Goal: Task Accomplishment & Management: Manage account settings

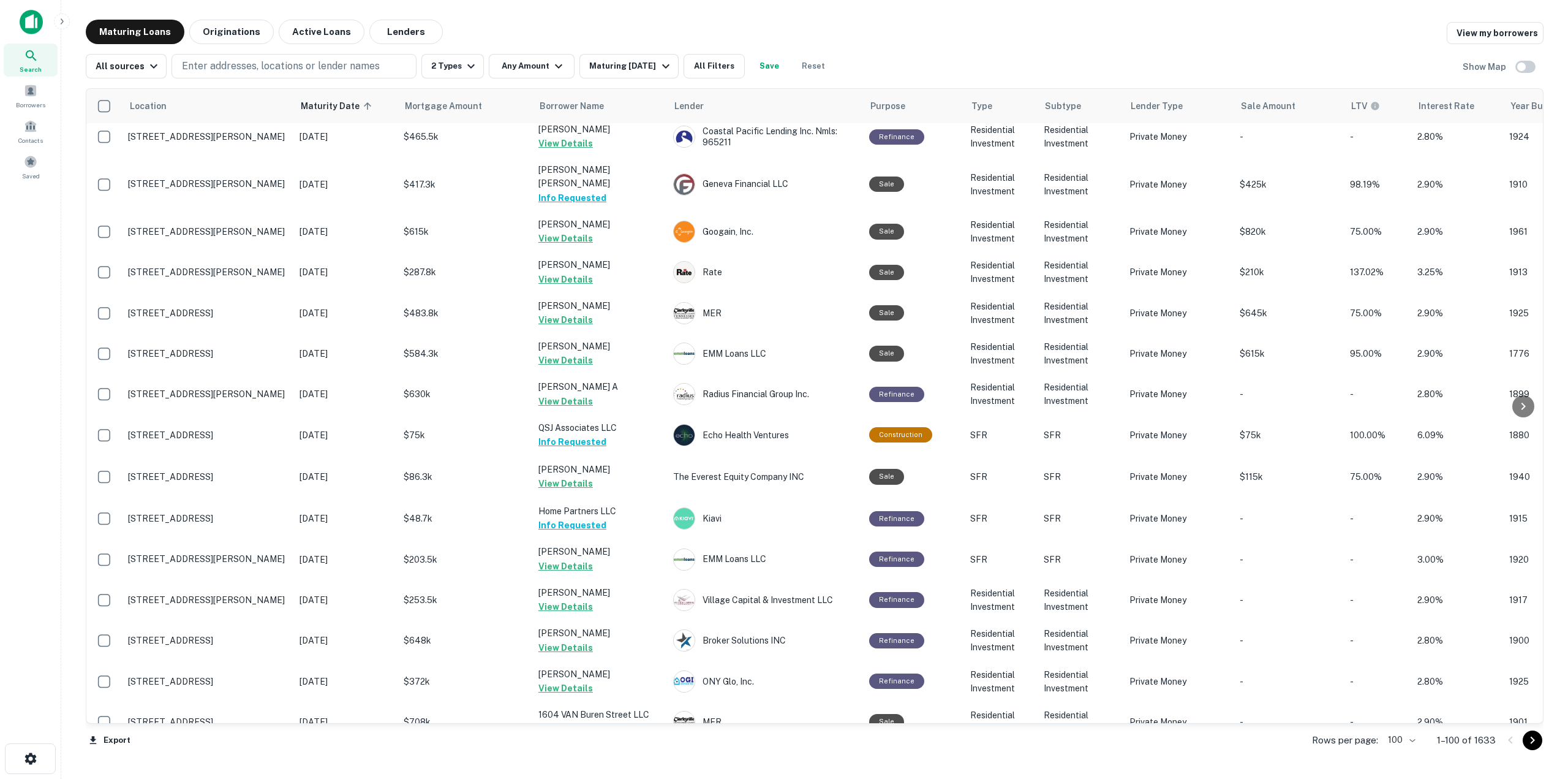
scroll to position [3517, 0]
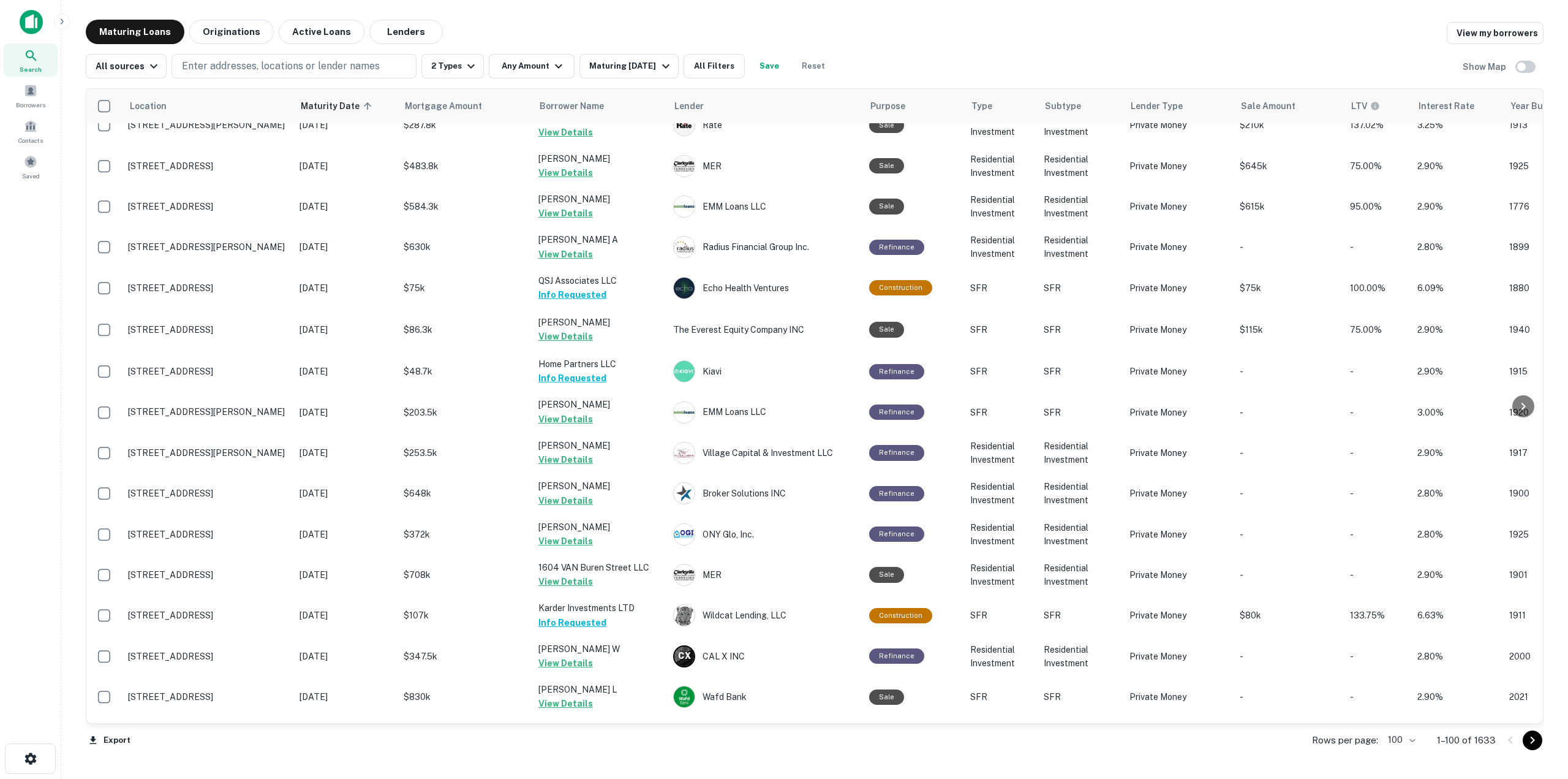
click at [779, 551] on icon "Go to next page" at bounding box center [1532, 739] width 14 height 14
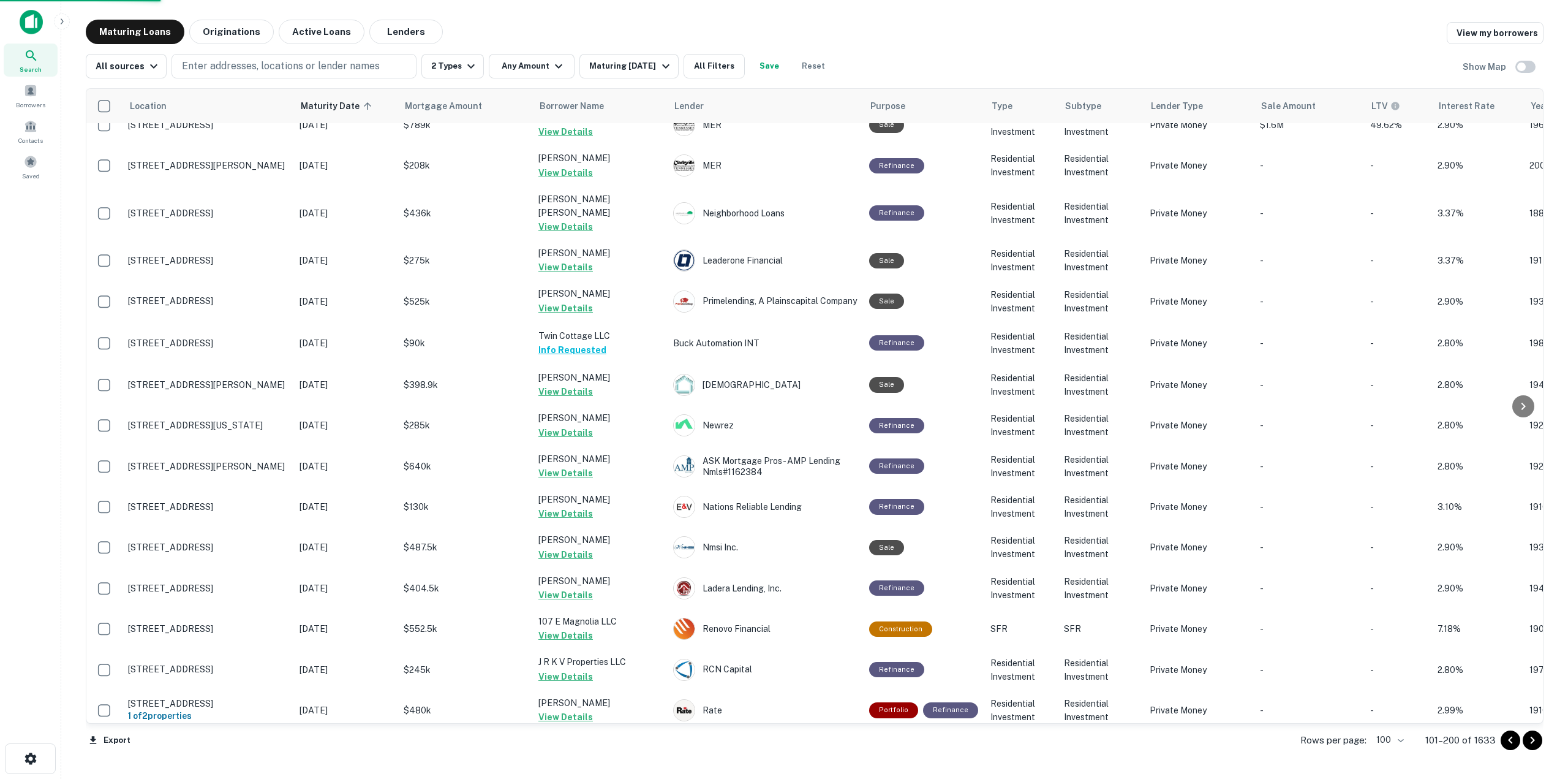
scroll to position [3517, 0]
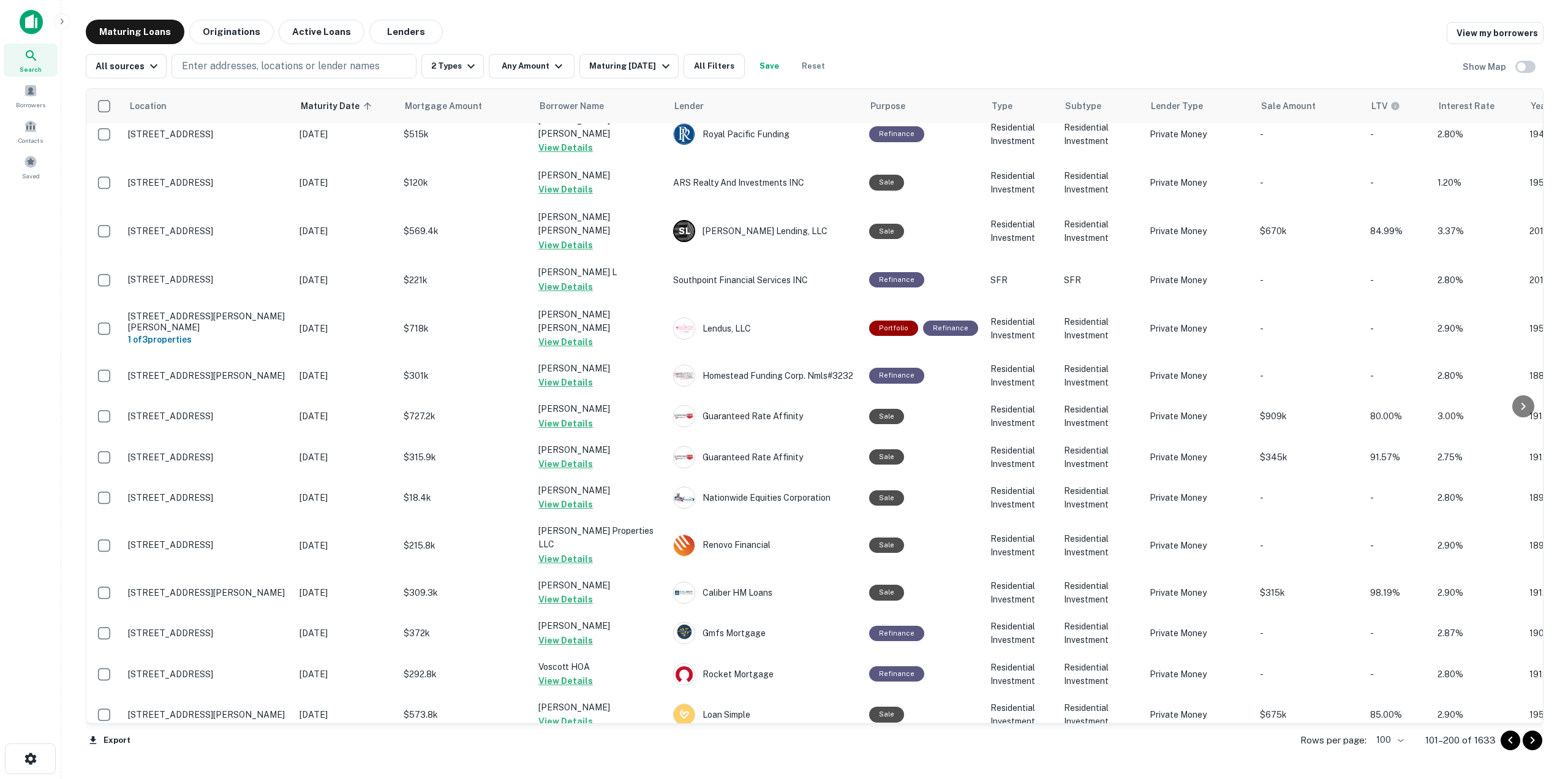
click at [779, 551] on icon "Go to next page" at bounding box center [1532, 739] width 14 height 14
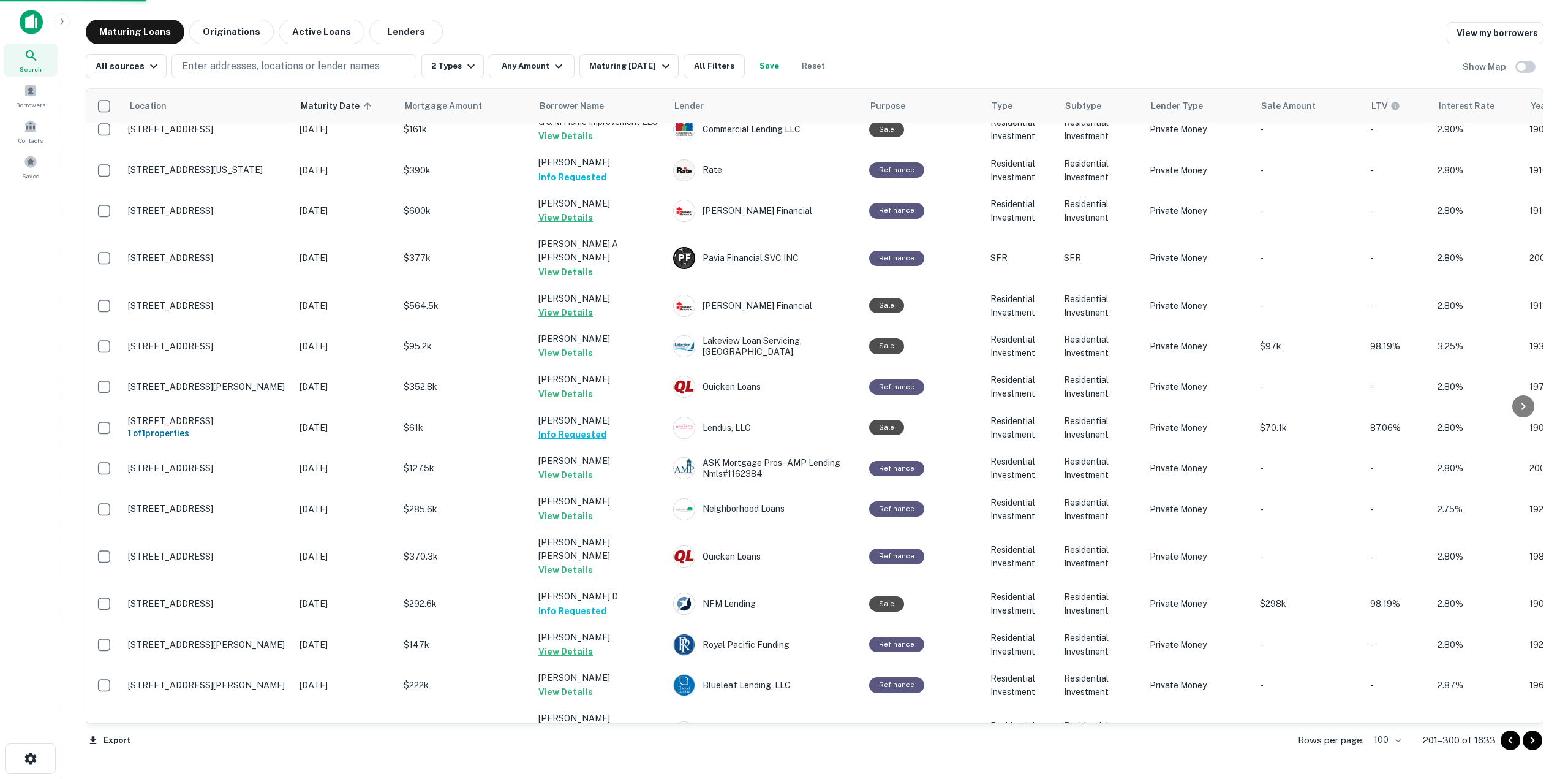
scroll to position [3485, 0]
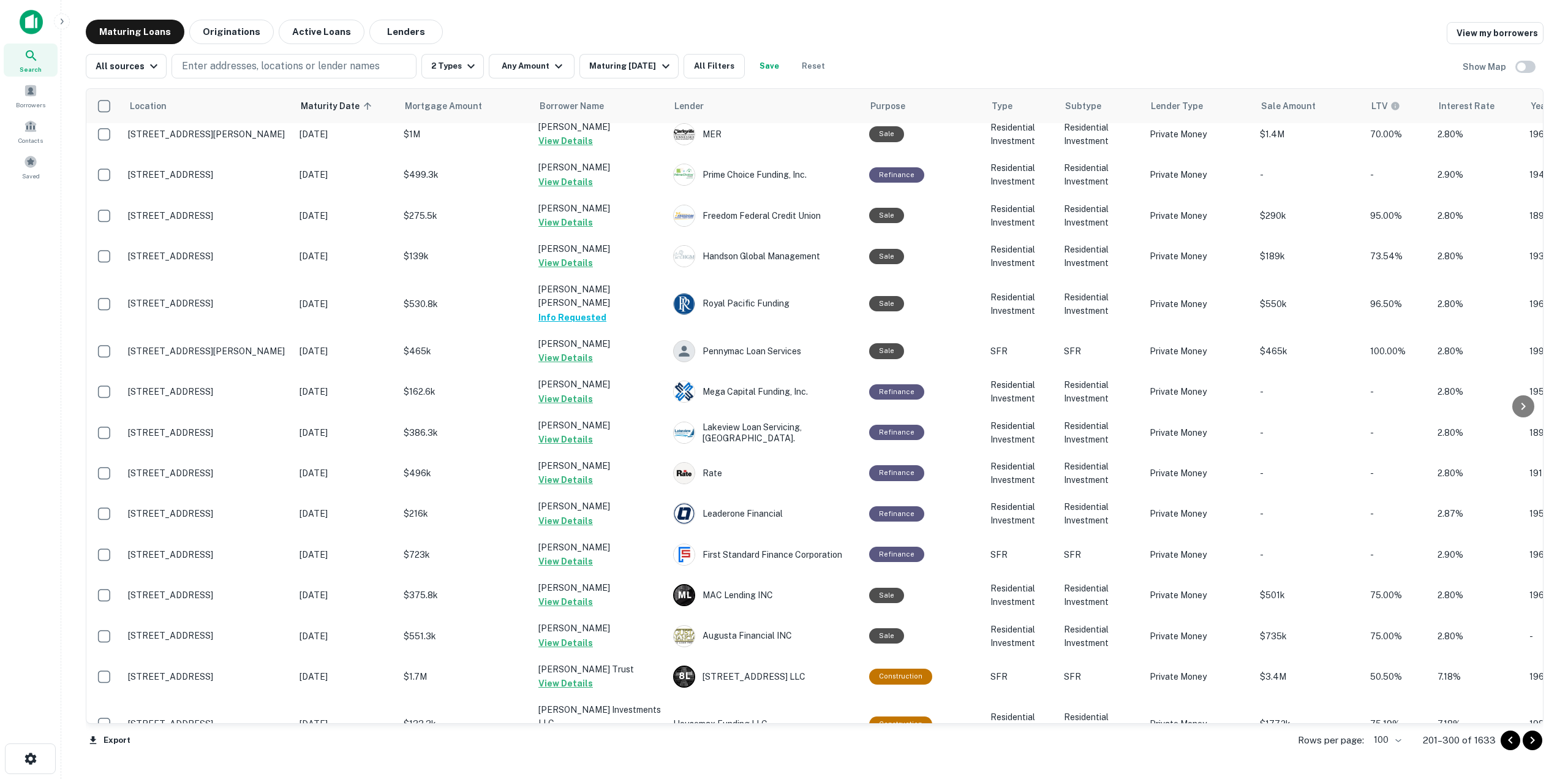
click at [779, 551] on icon "Go to next page" at bounding box center [1532, 739] width 14 height 14
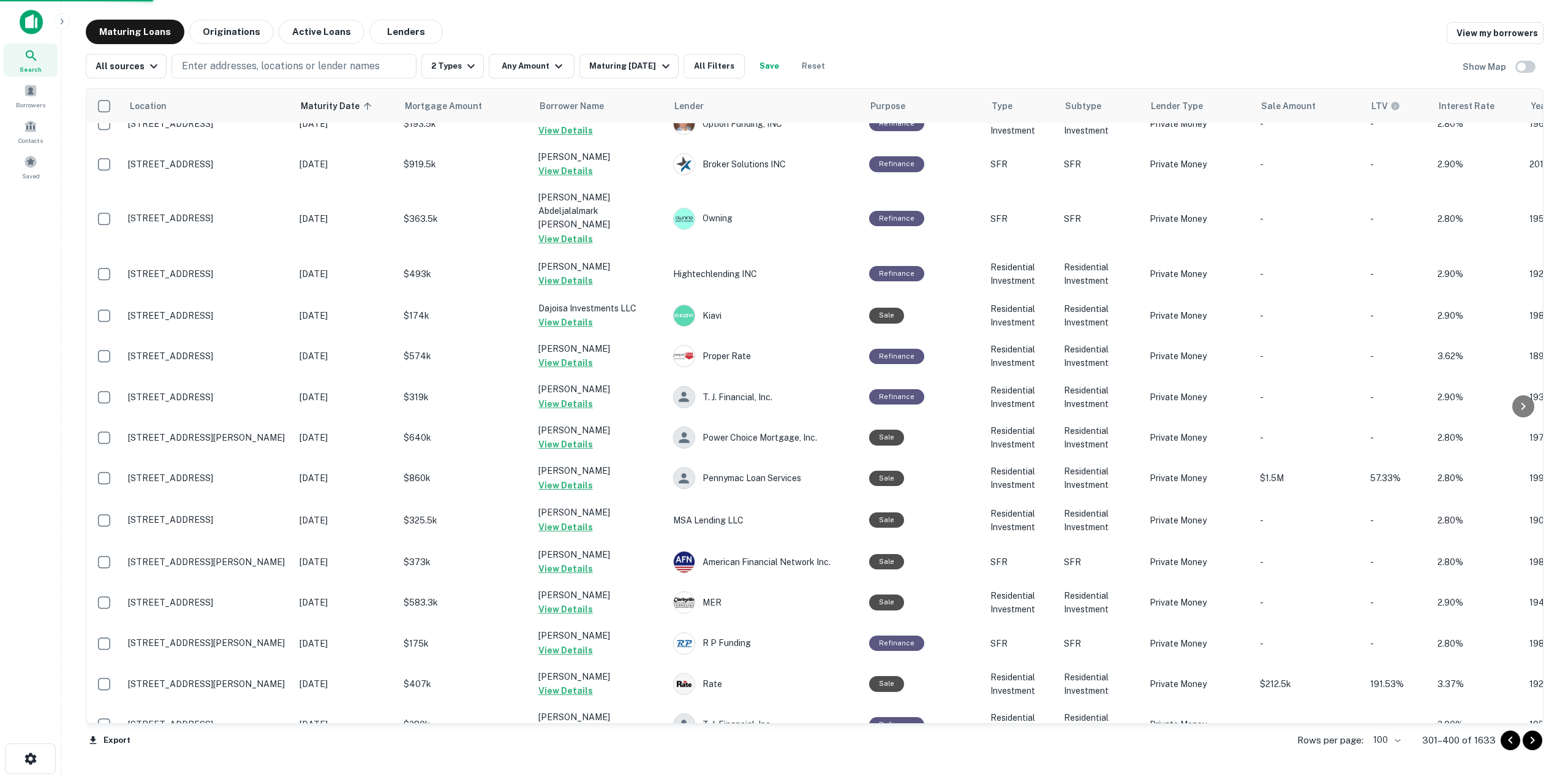
scroll to position [3509, 0]
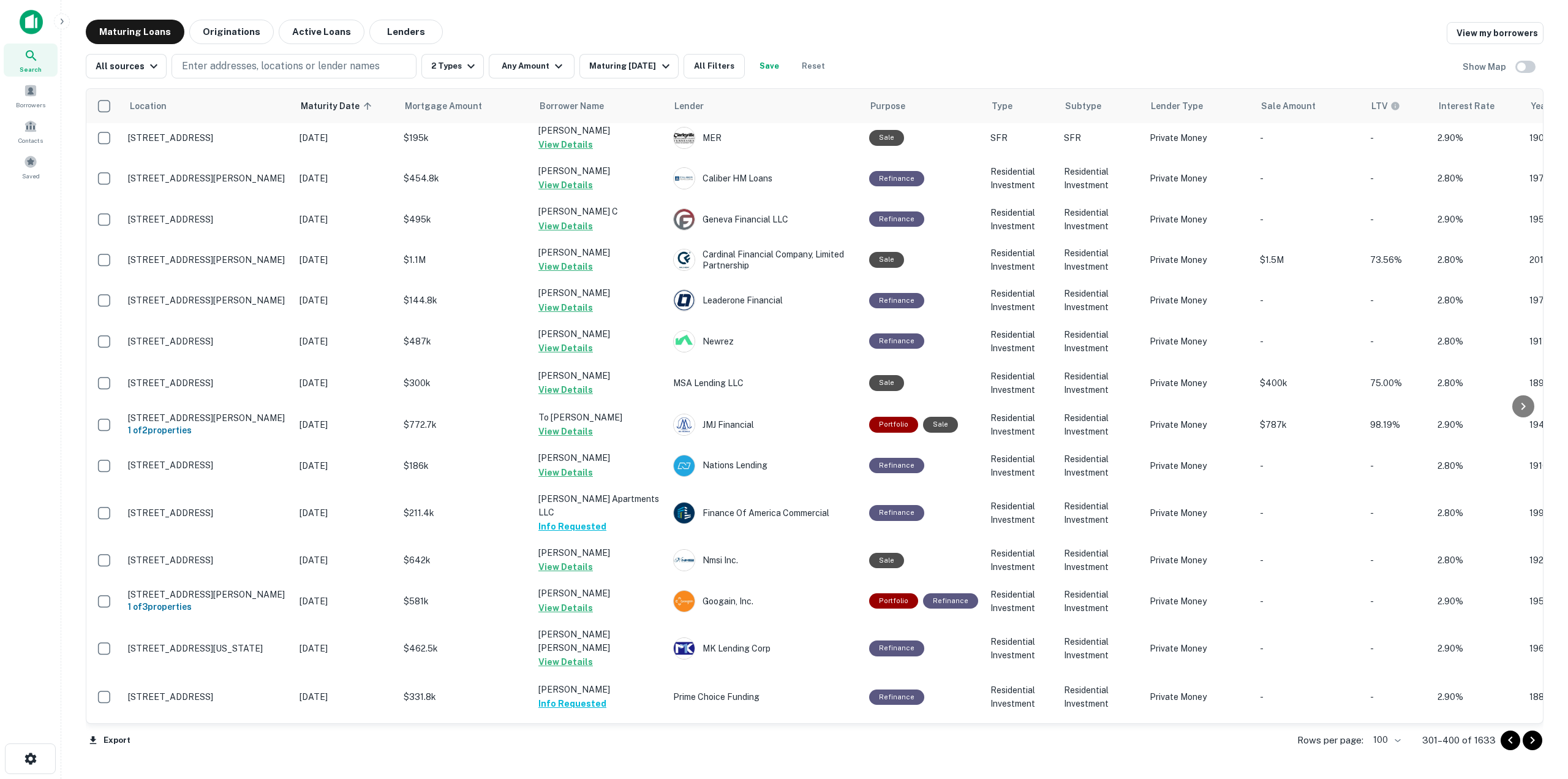
click at [779, 551] on icon "Go to next page" at bounding box center [1532, 739] width 14 height 14
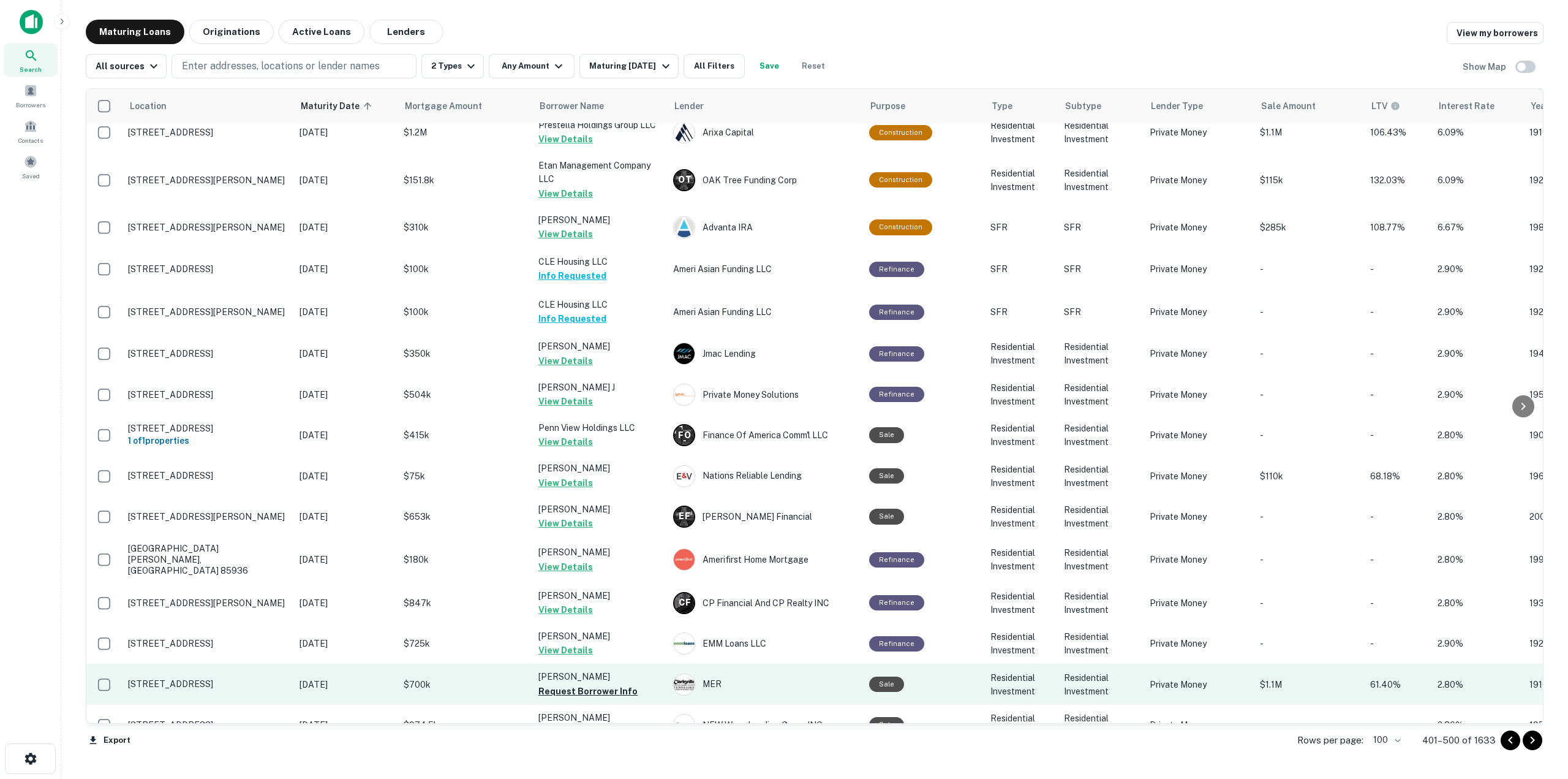
scroll to position [2353, 0]
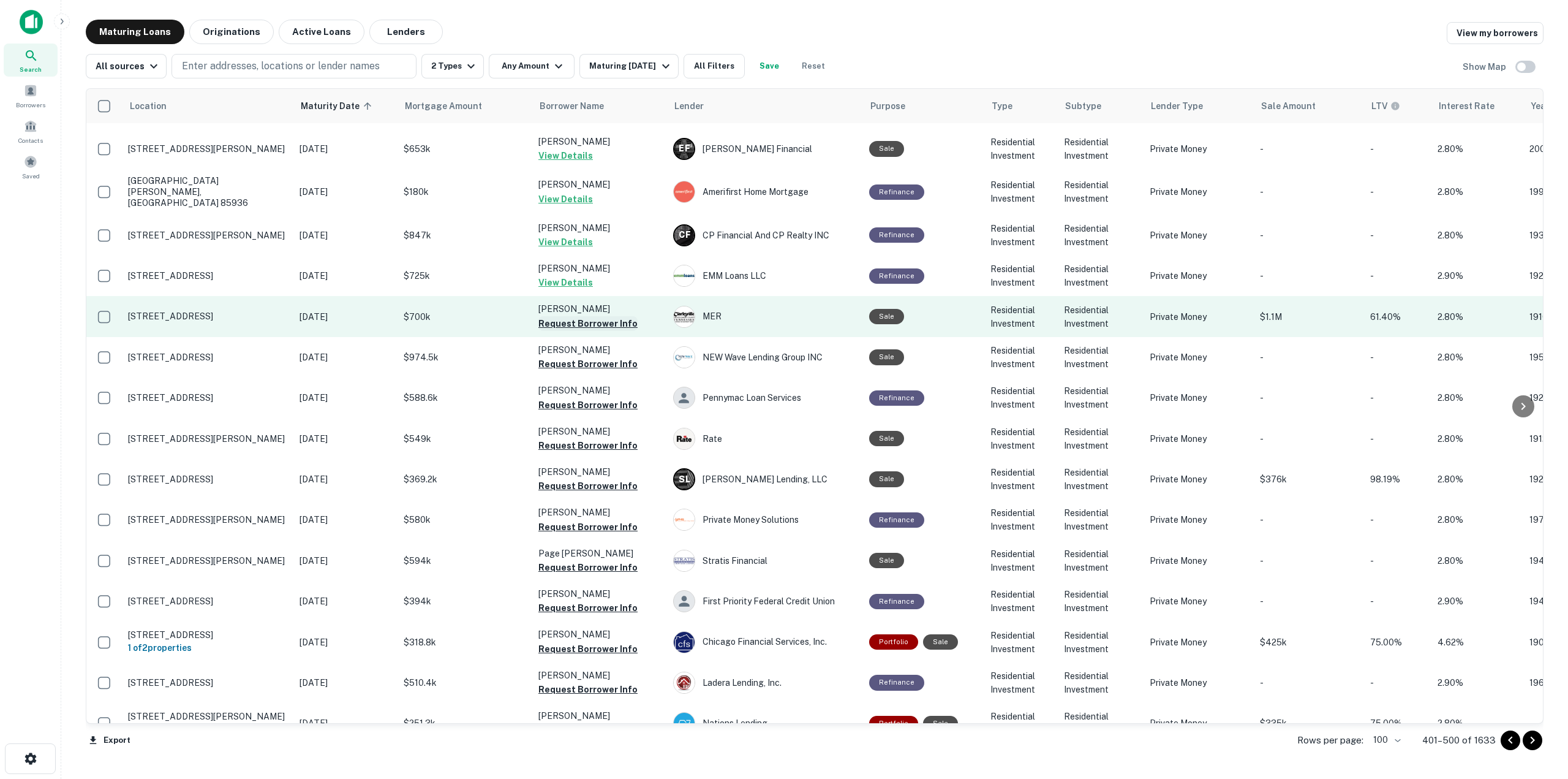
click at [572, 316] on button "Request Borrower Info" at bounding box center [588, 323] width 99 height 14
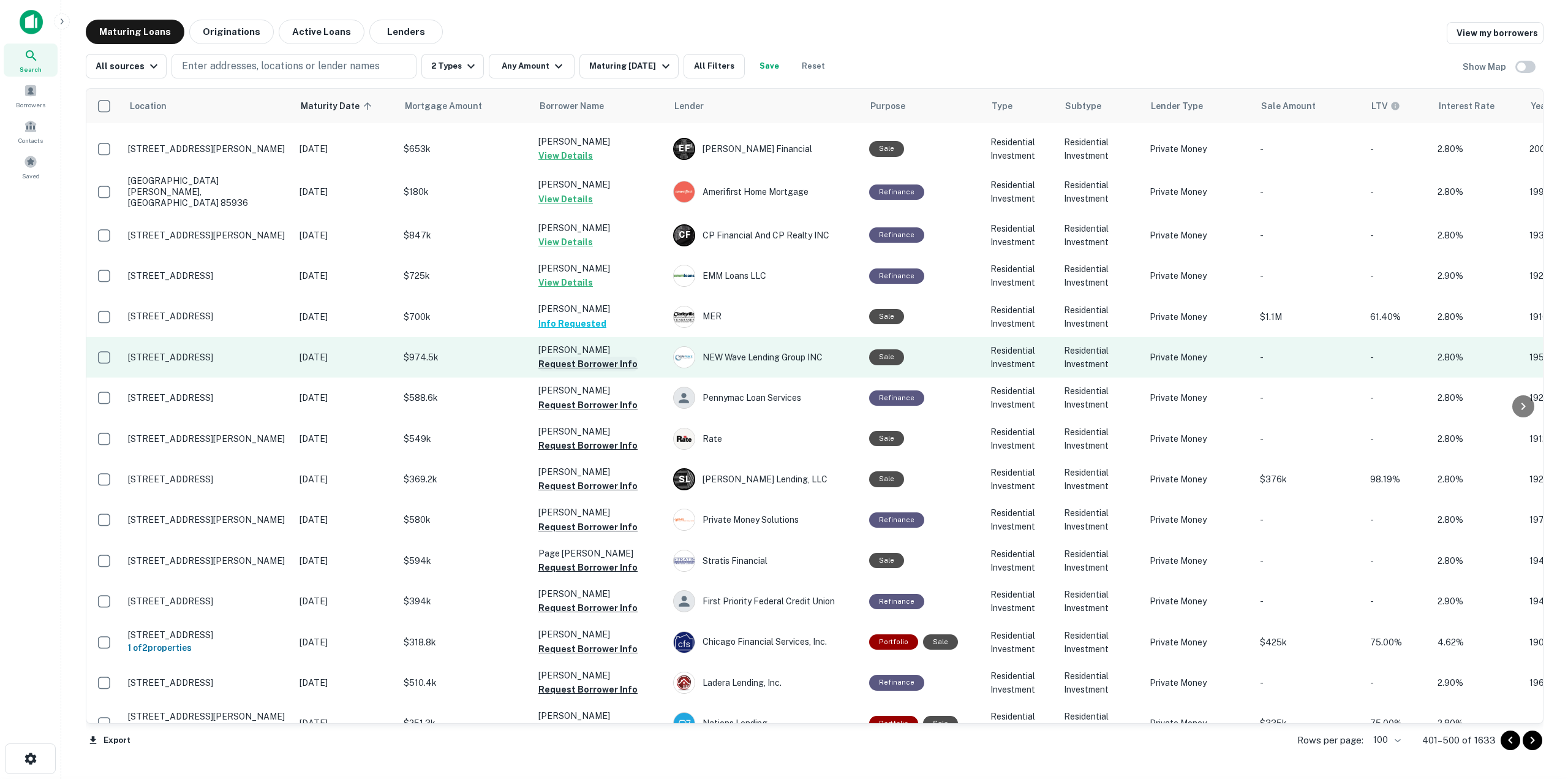
click at [574, 356] on button "Request Borrower Info" at bounding box center [588, 363] width 99 height 14
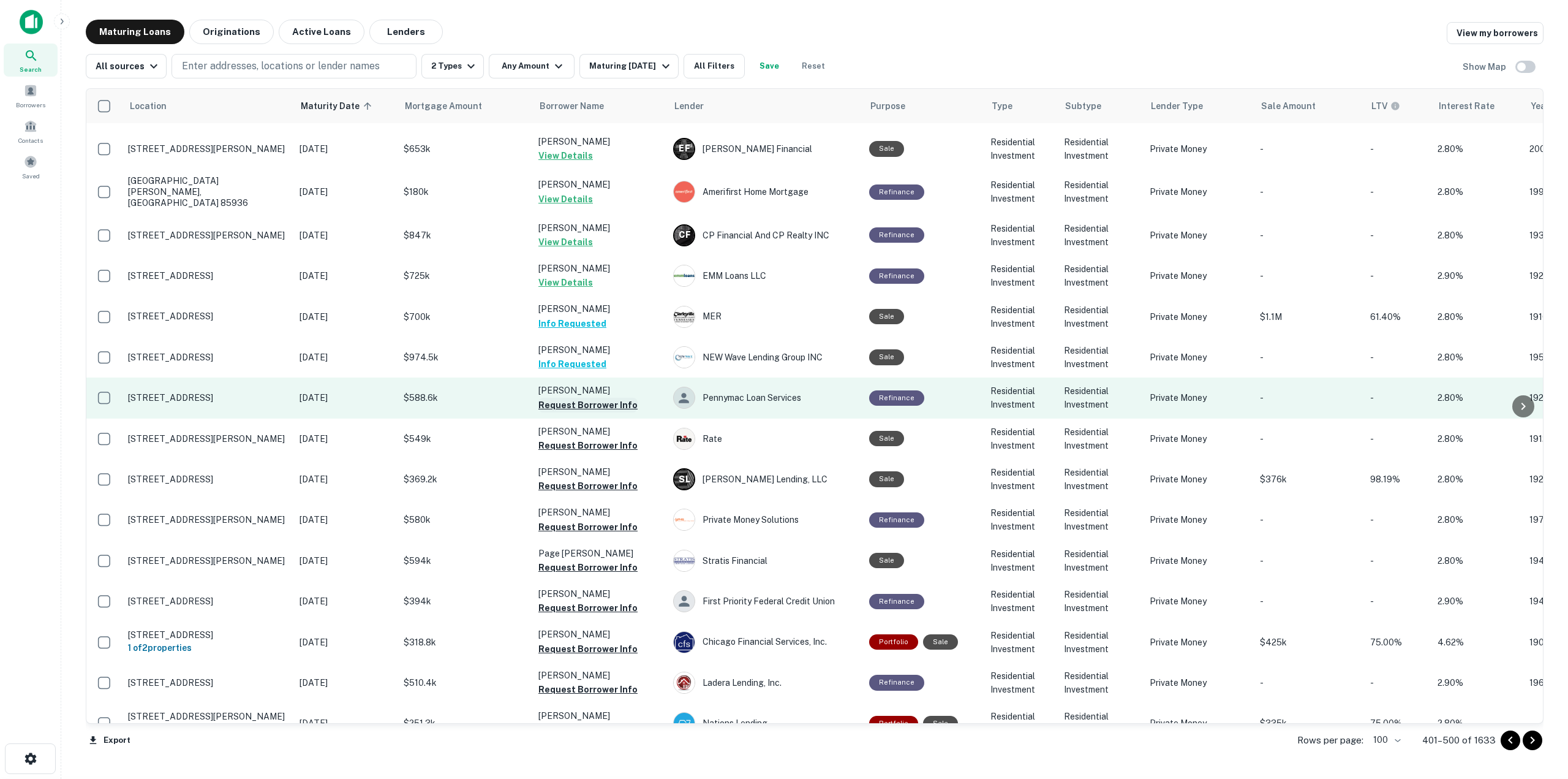
click at [574, 398] on button "Request Borrower Info" at bounding box center [588, 405] width 99 height 14
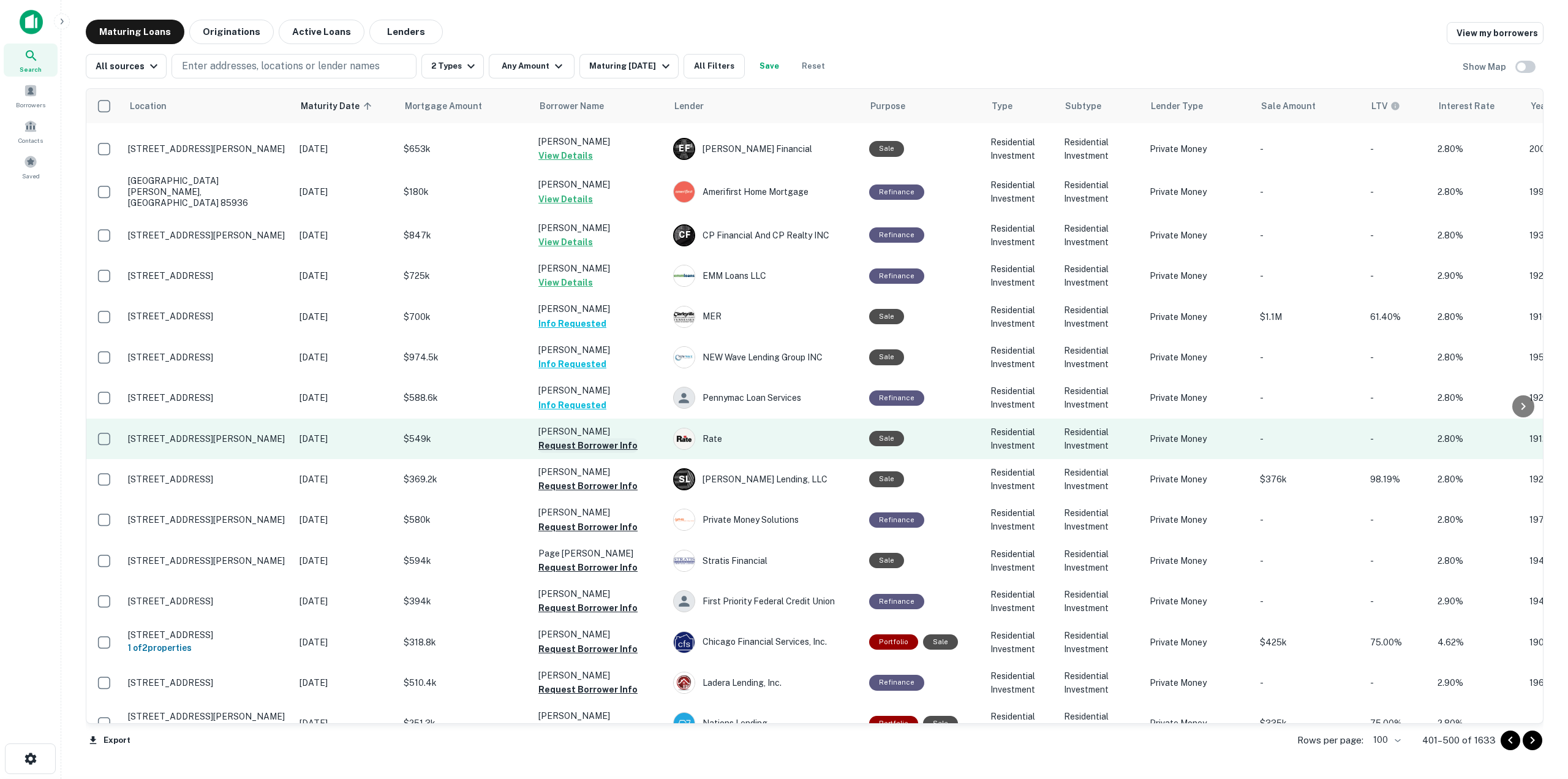
click at [571, 438] on button "Request Borrower Info" at bounding box center [588, 445] width 99 height 14
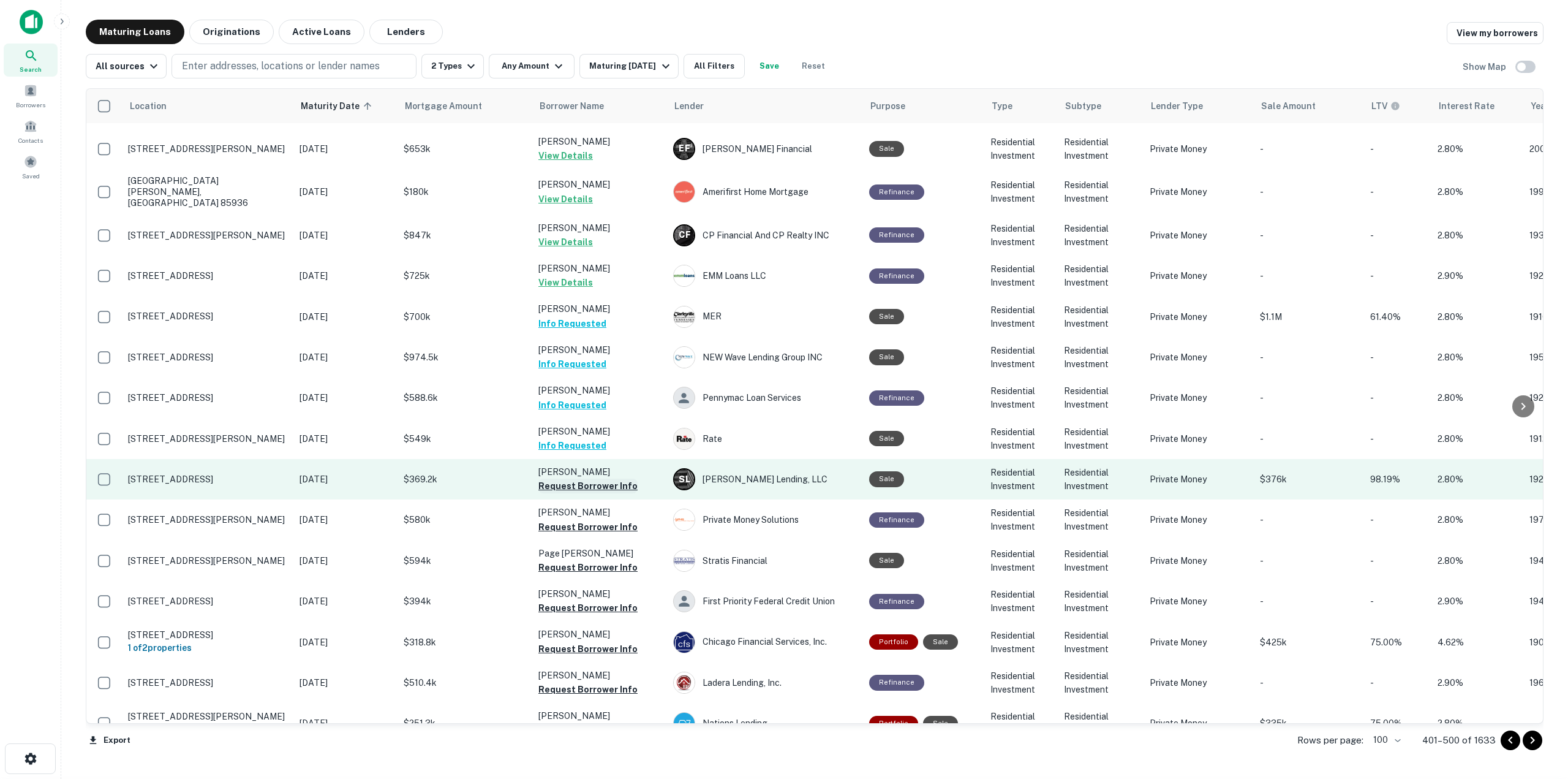
click at [572, 479] on button "Request Borrower Info" at bounding box center [588, 485] width 99 height 14
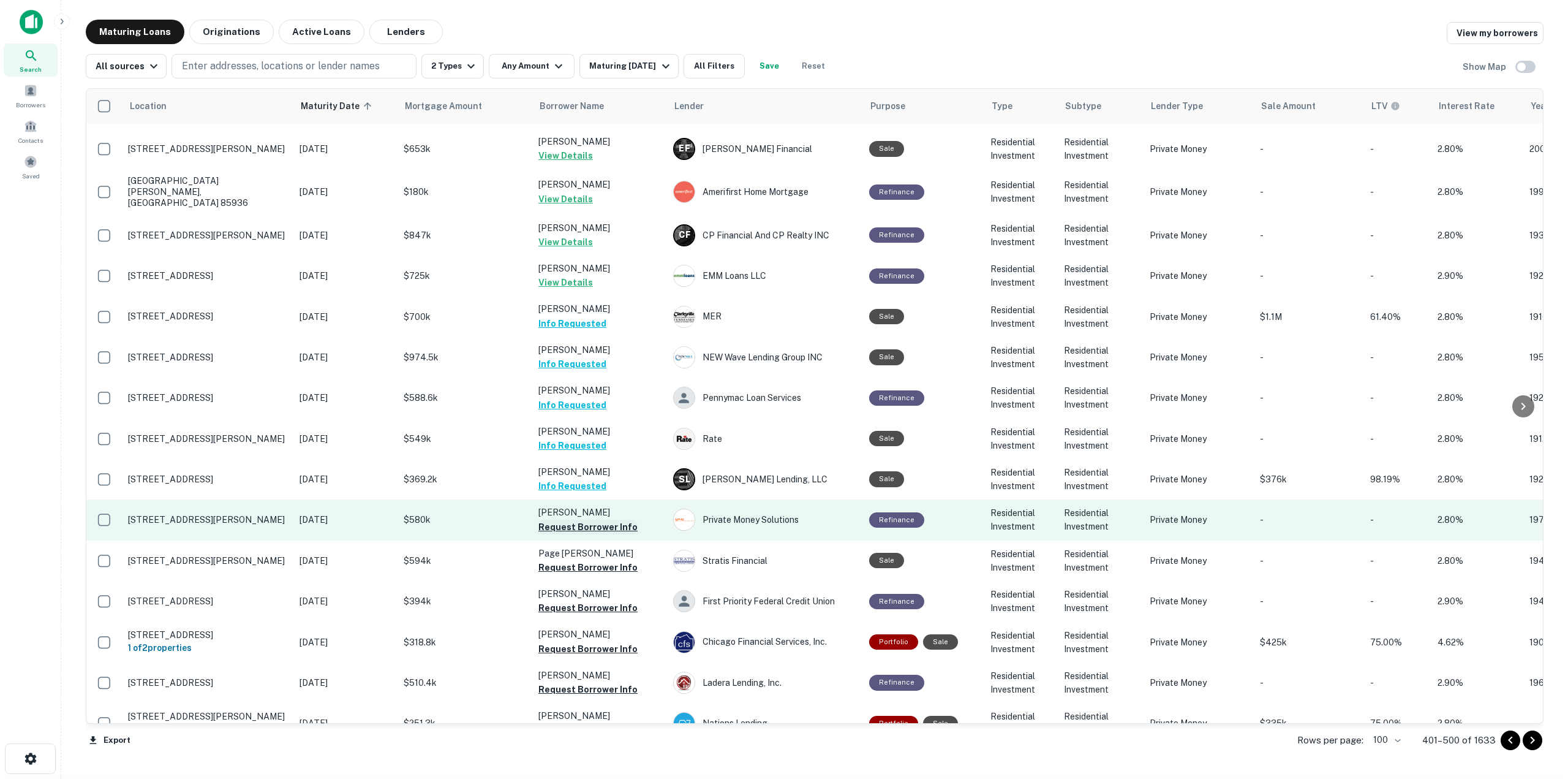
click at [576, 520] on button "Request Borrower Info" at bounding box center [588, 526] width 99 height 14
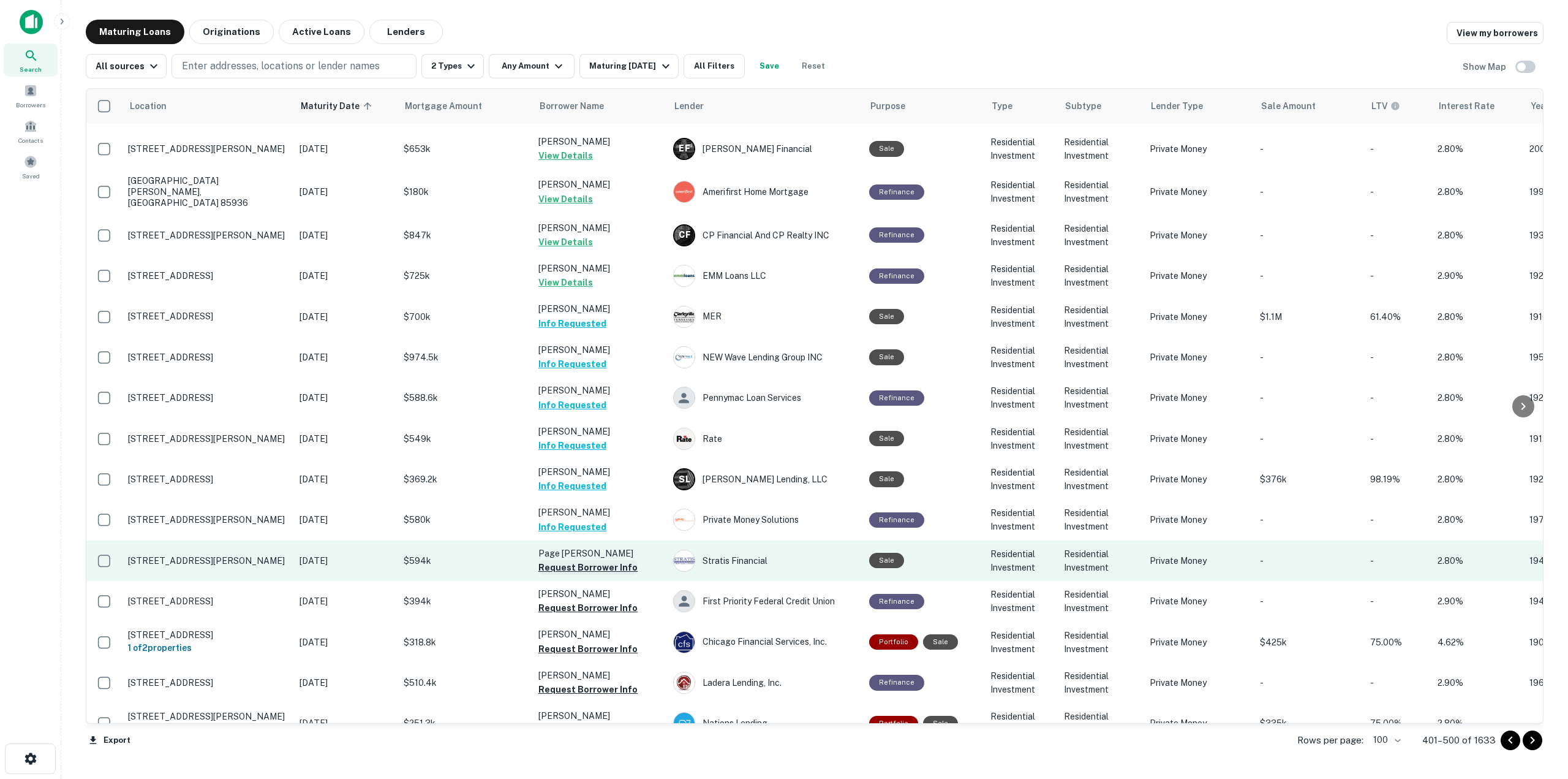
click at [570, 551] on button "Request Borrower Info" at bounding box center [588, 566] width 99 height 14
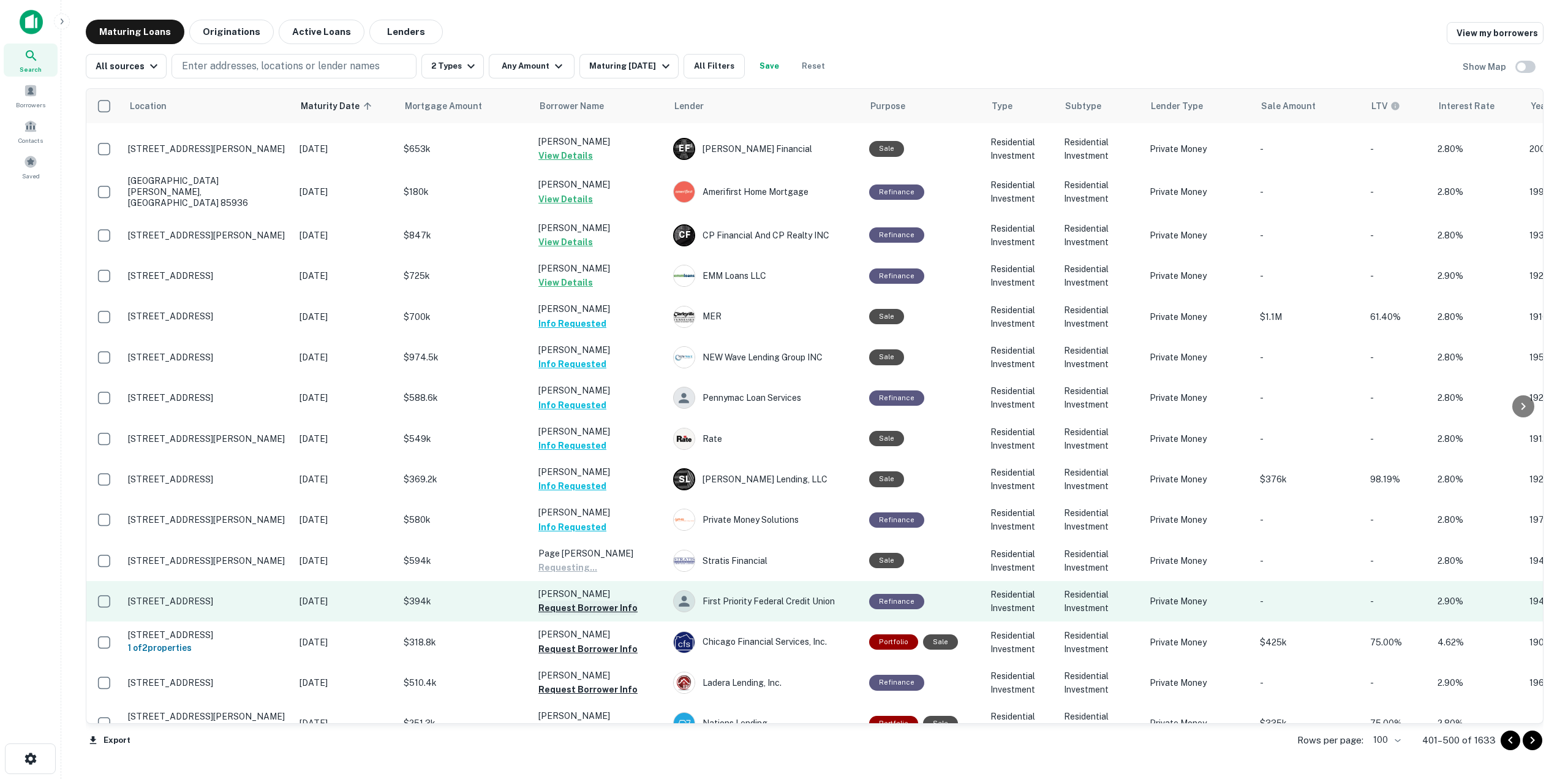
click at [601, 551] on button "Request Borrower Info" at bounding box center [588, 607] width 99 height 14
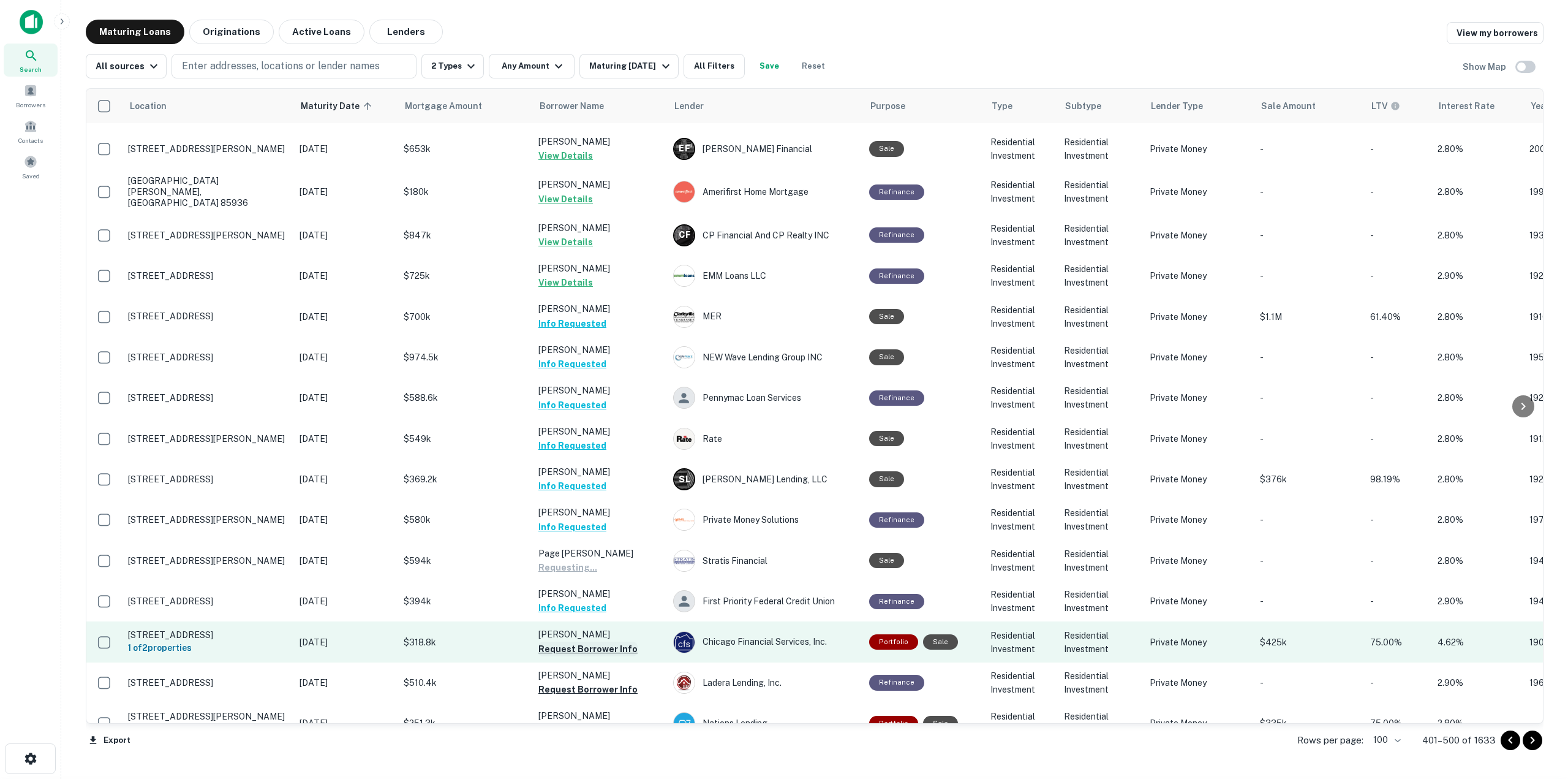
click at [596, 551] on button "Request Borrower Info" at bounding box center [588, 648] width 99 height 14
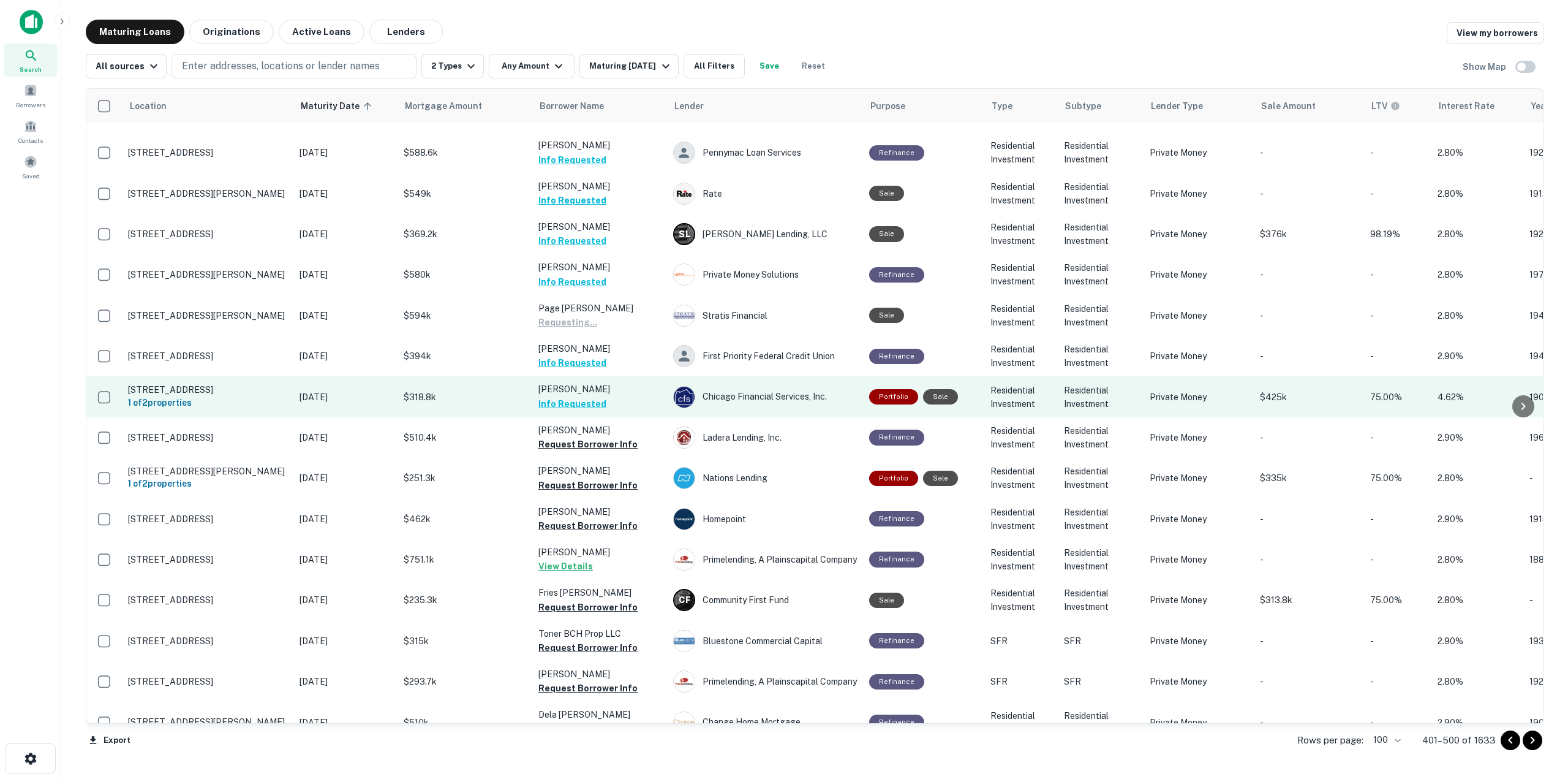
scroll to position [2721, 0]
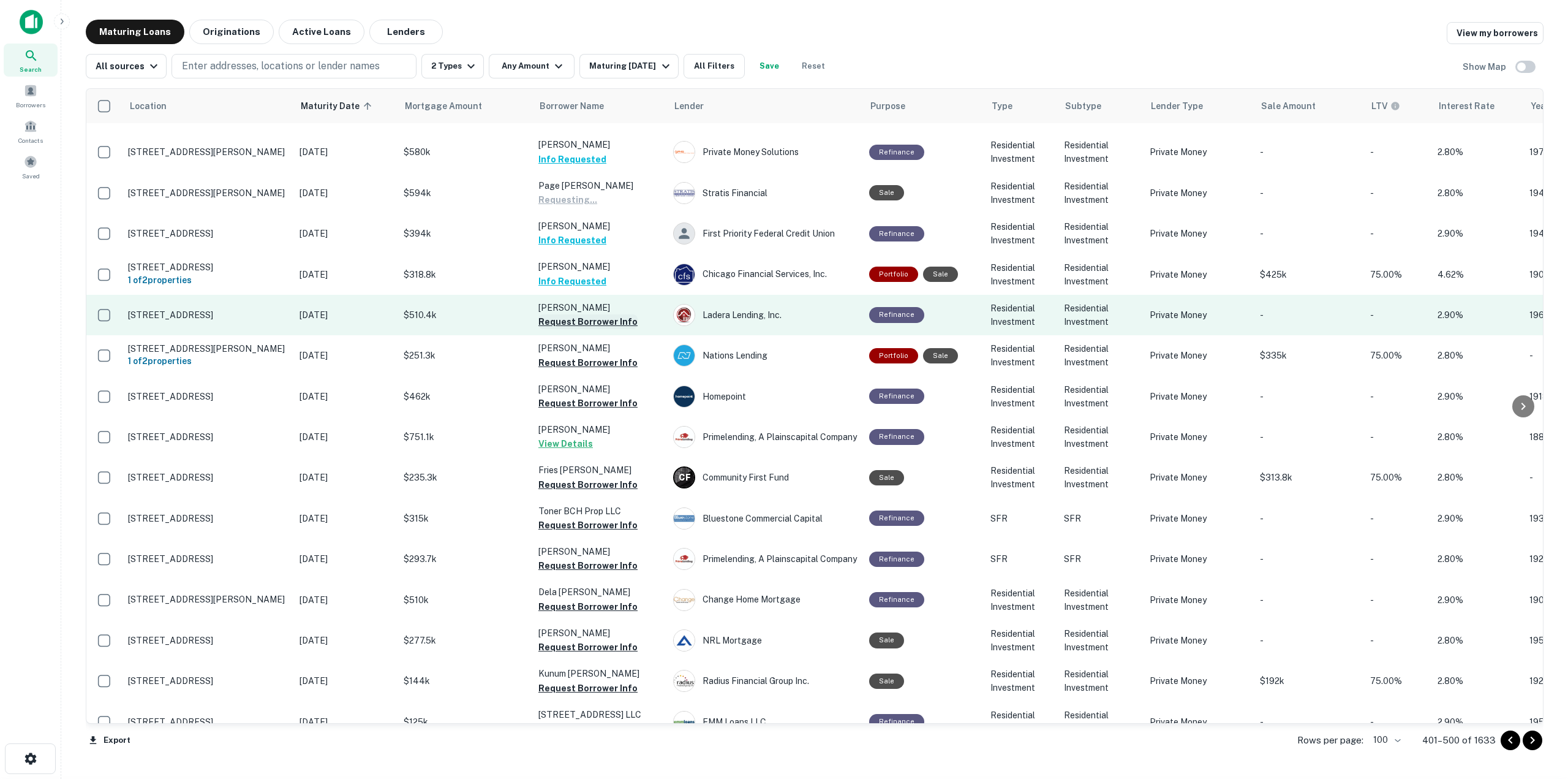
click at [608, 314] on button "Request Borrower Info" at bounding box center [588, 321] width 99 height 14
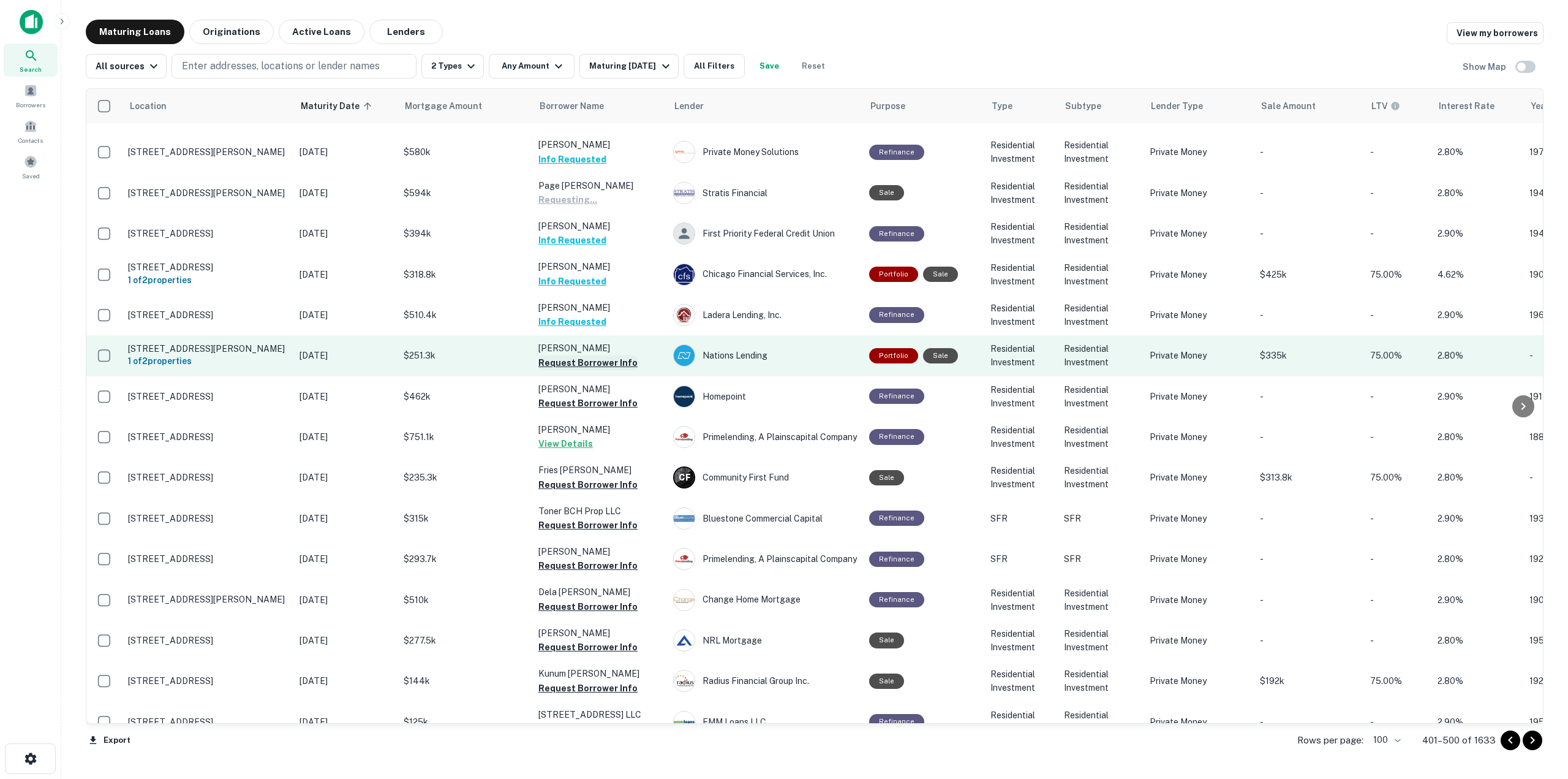
click at [608, 355] on button "Request Borrower Info" at bounding box center [588, 362] width 99 height 14
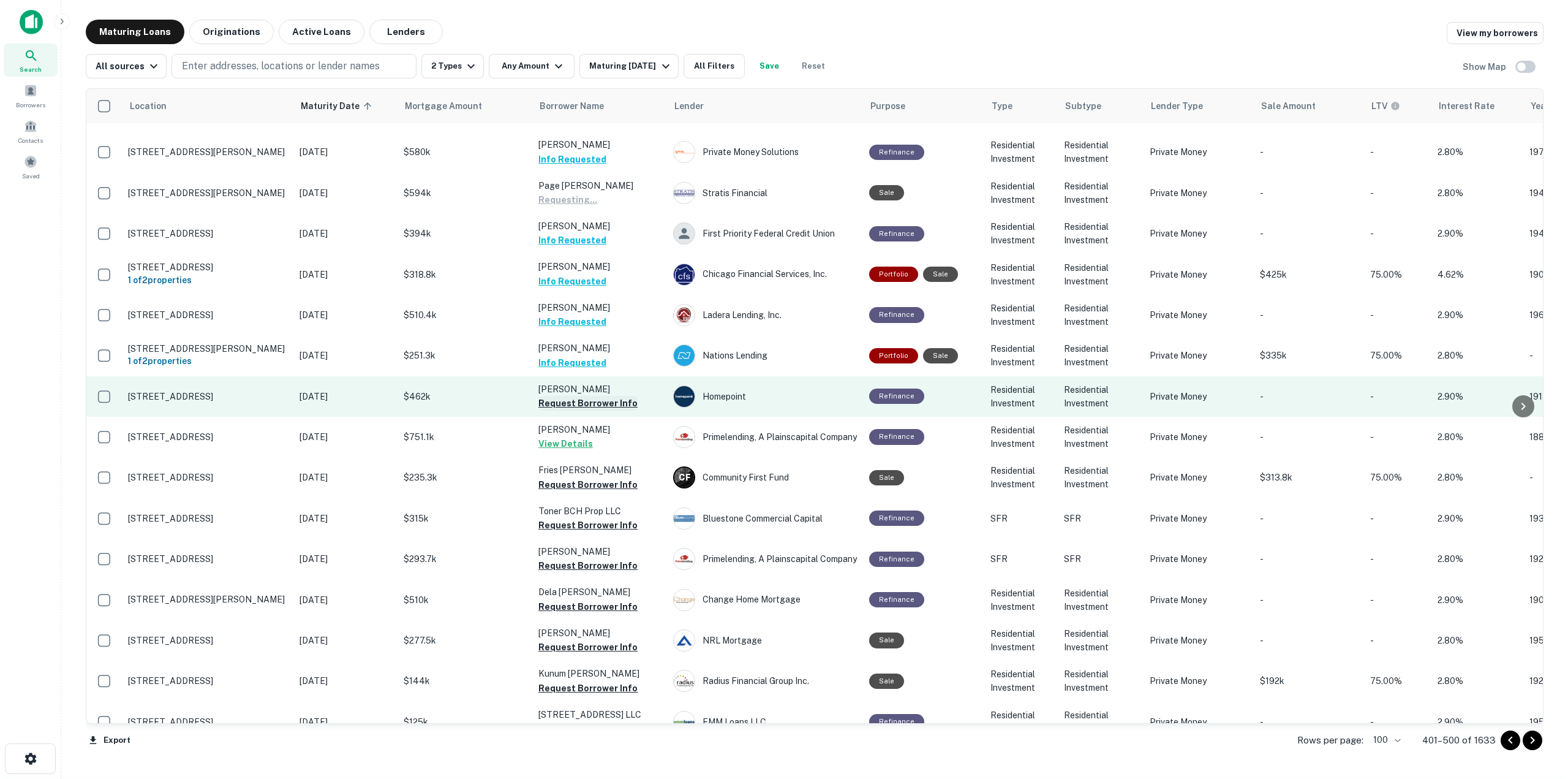
click at [606, 396] on button "Request Borrower Info" at bounding box center [588, 403] width 99 height 14
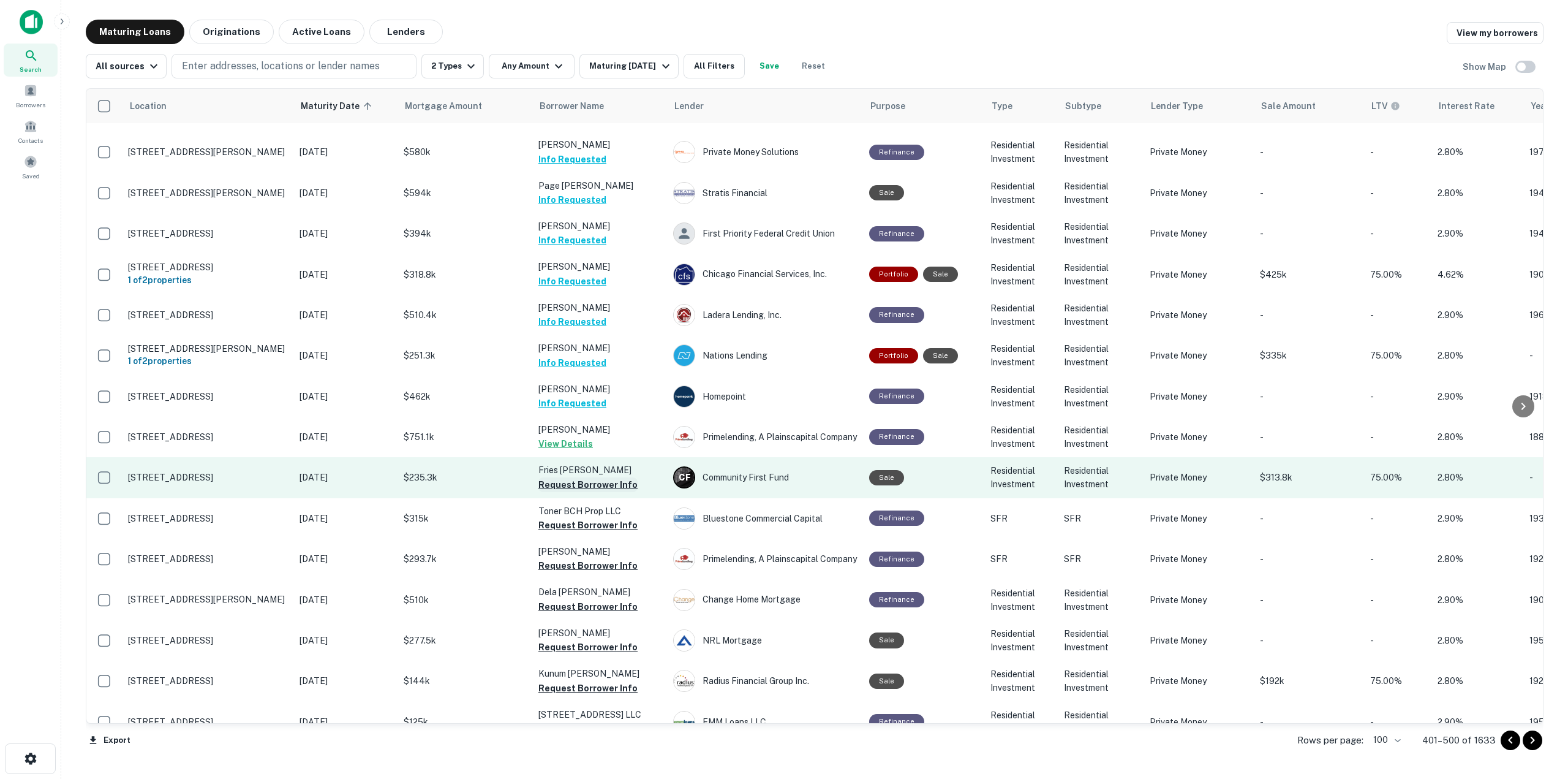
click at [595, 477] on button "Request Borrower Info" at bounding box center [588, 484] width 99 height 14
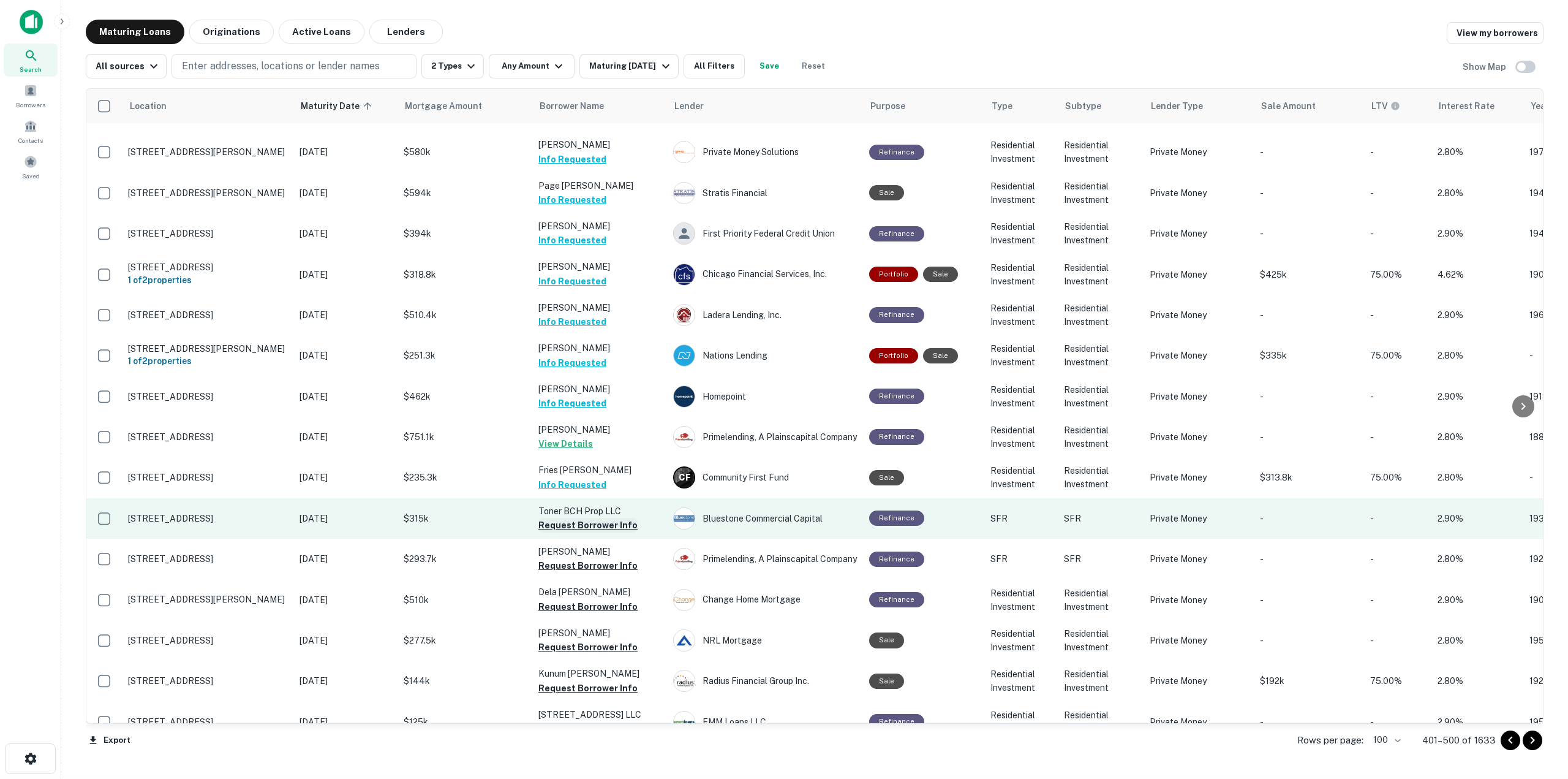
click at [592, 518] on button "Request Borrower Info" at bounding box center [588, 524] width 99 height 14
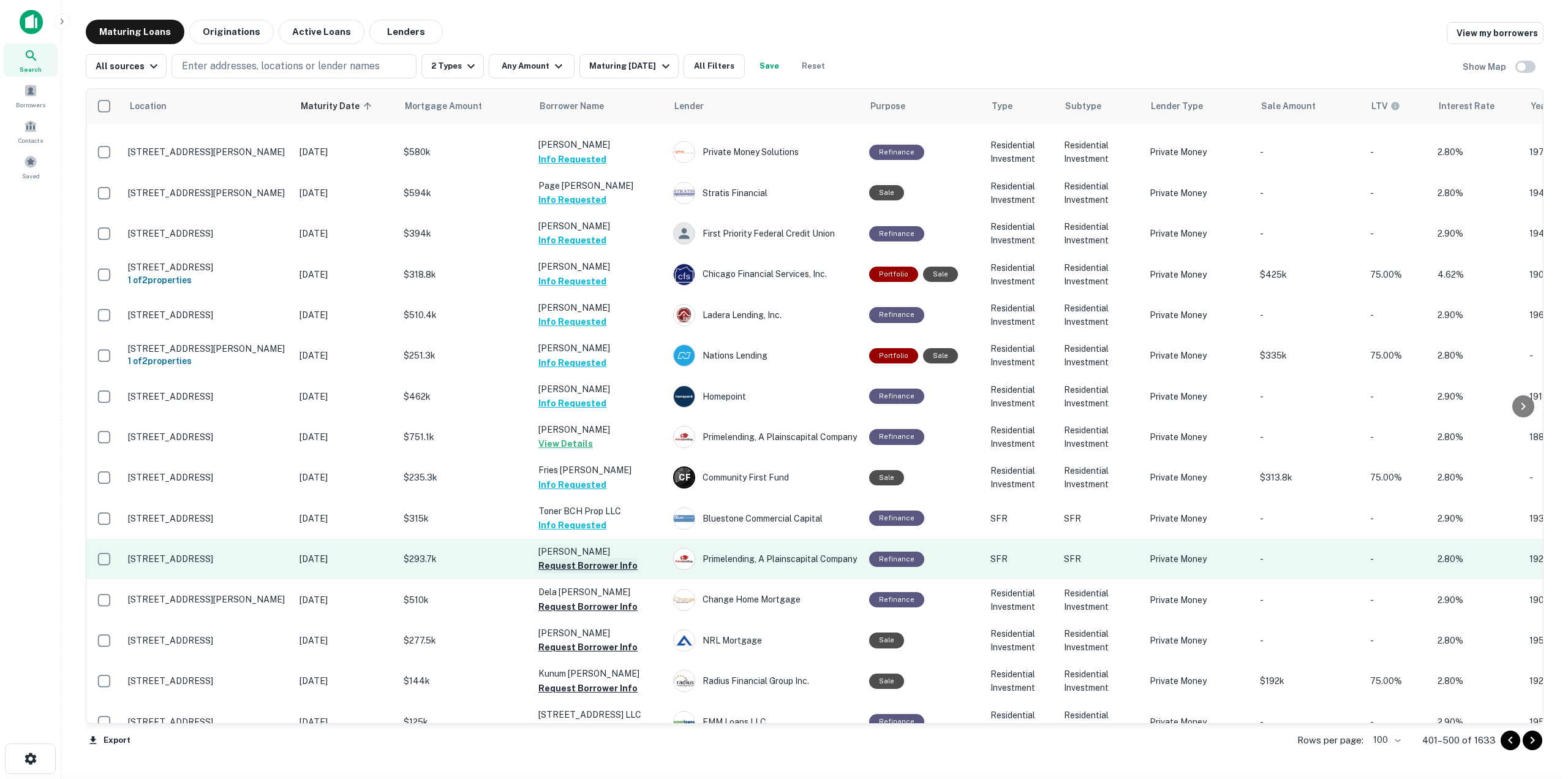
click at [595, 551] on button "Request Borrower Info" at bounding box center [588, 565] width 99 height 14
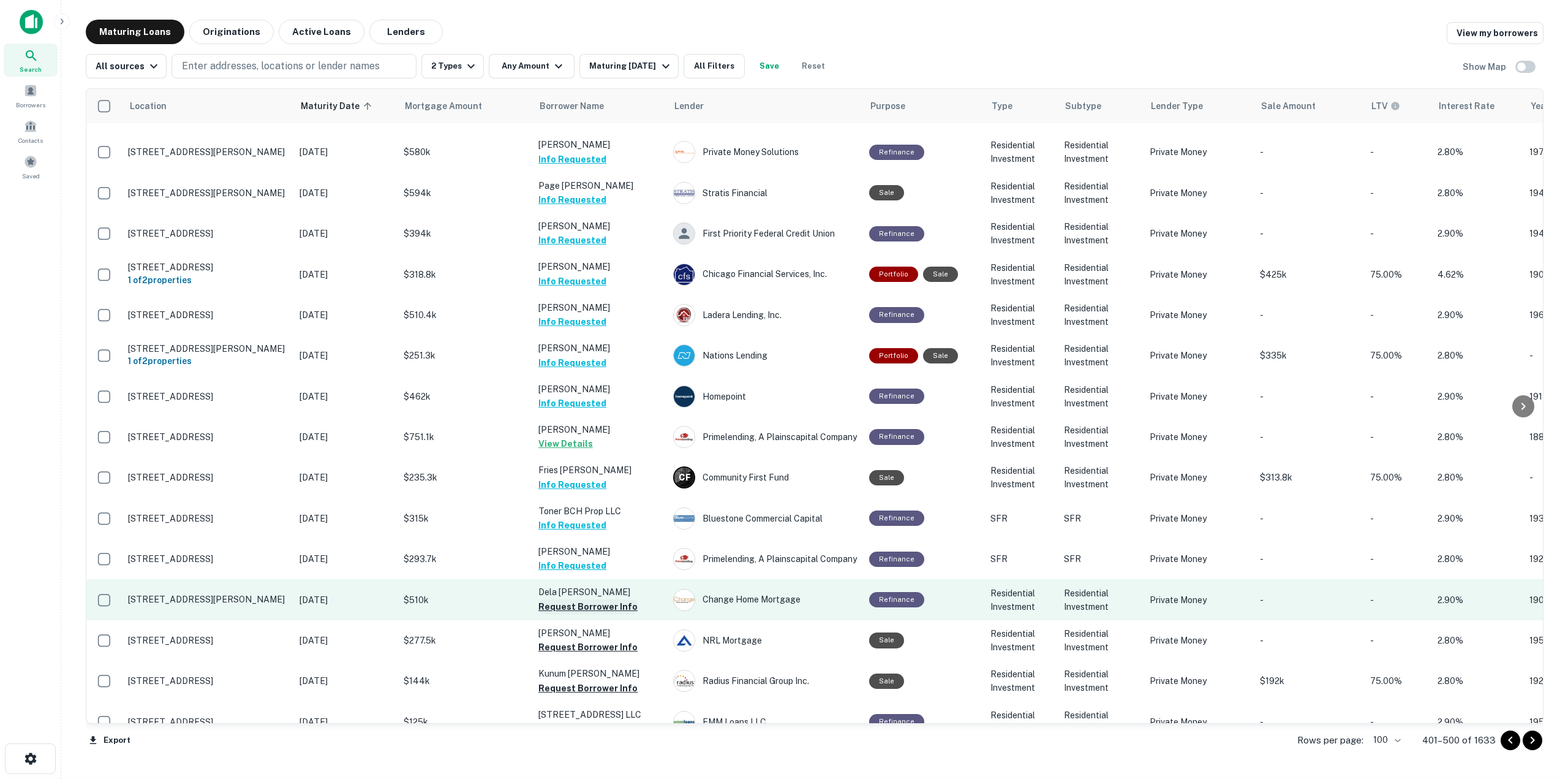
click at [604, 551] on button "Request Borrower Info" at bounding box center [588, 606] width 99 height 14
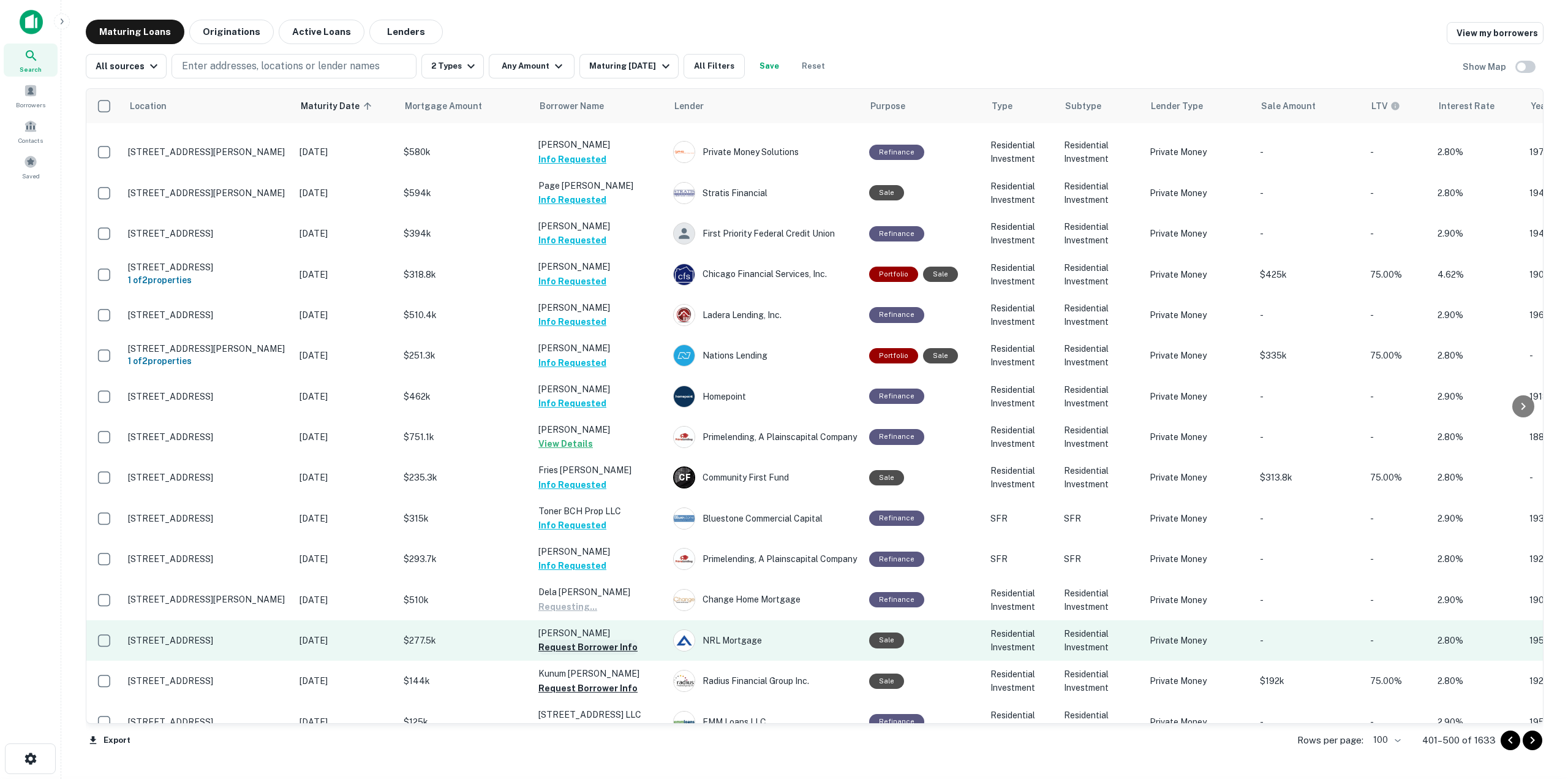
click at [603, 551] on button "Request Borrower Info" at bounding box center [588, 646] width 99 height 14
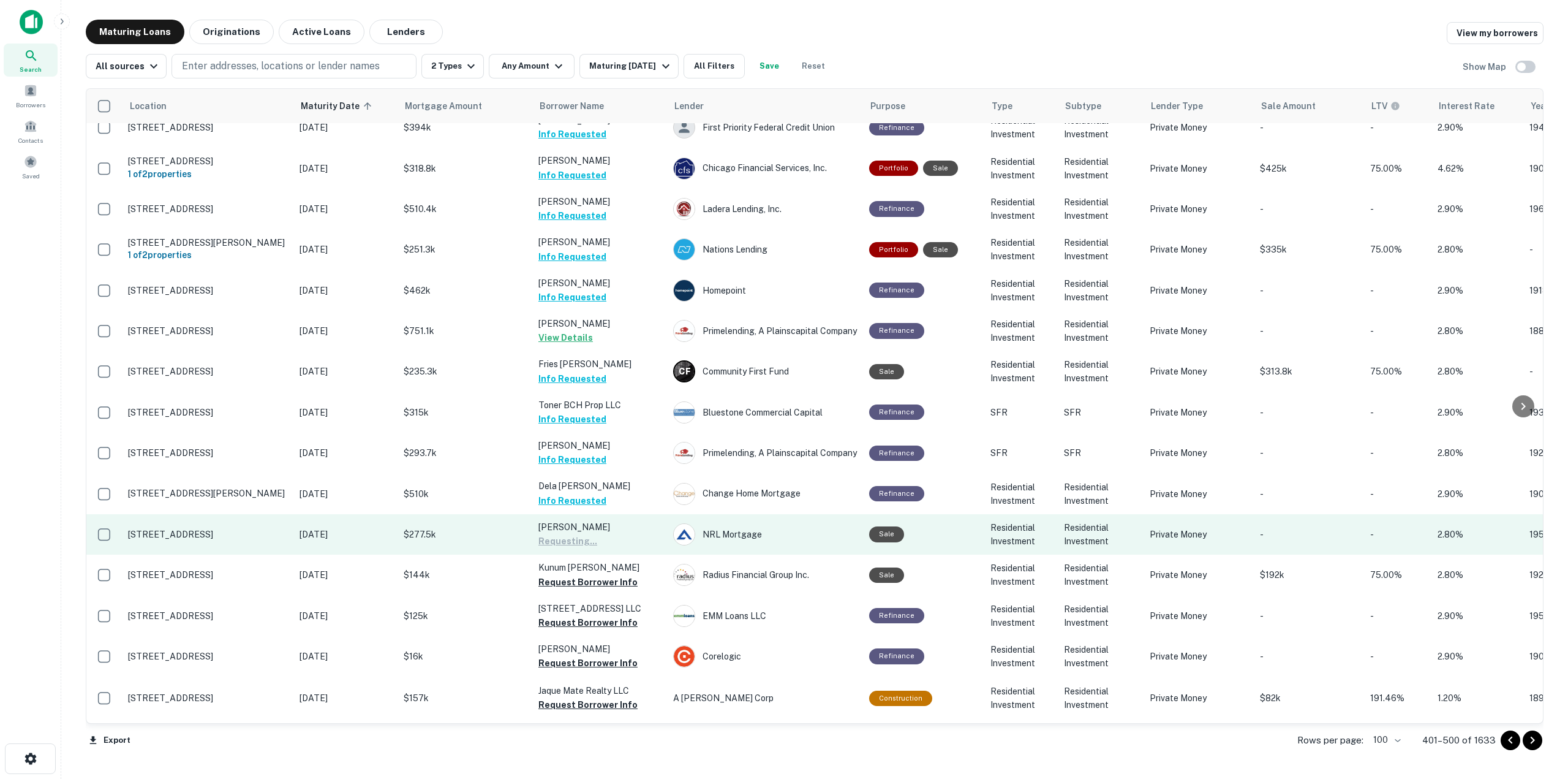
scroll to position [2843, 0]
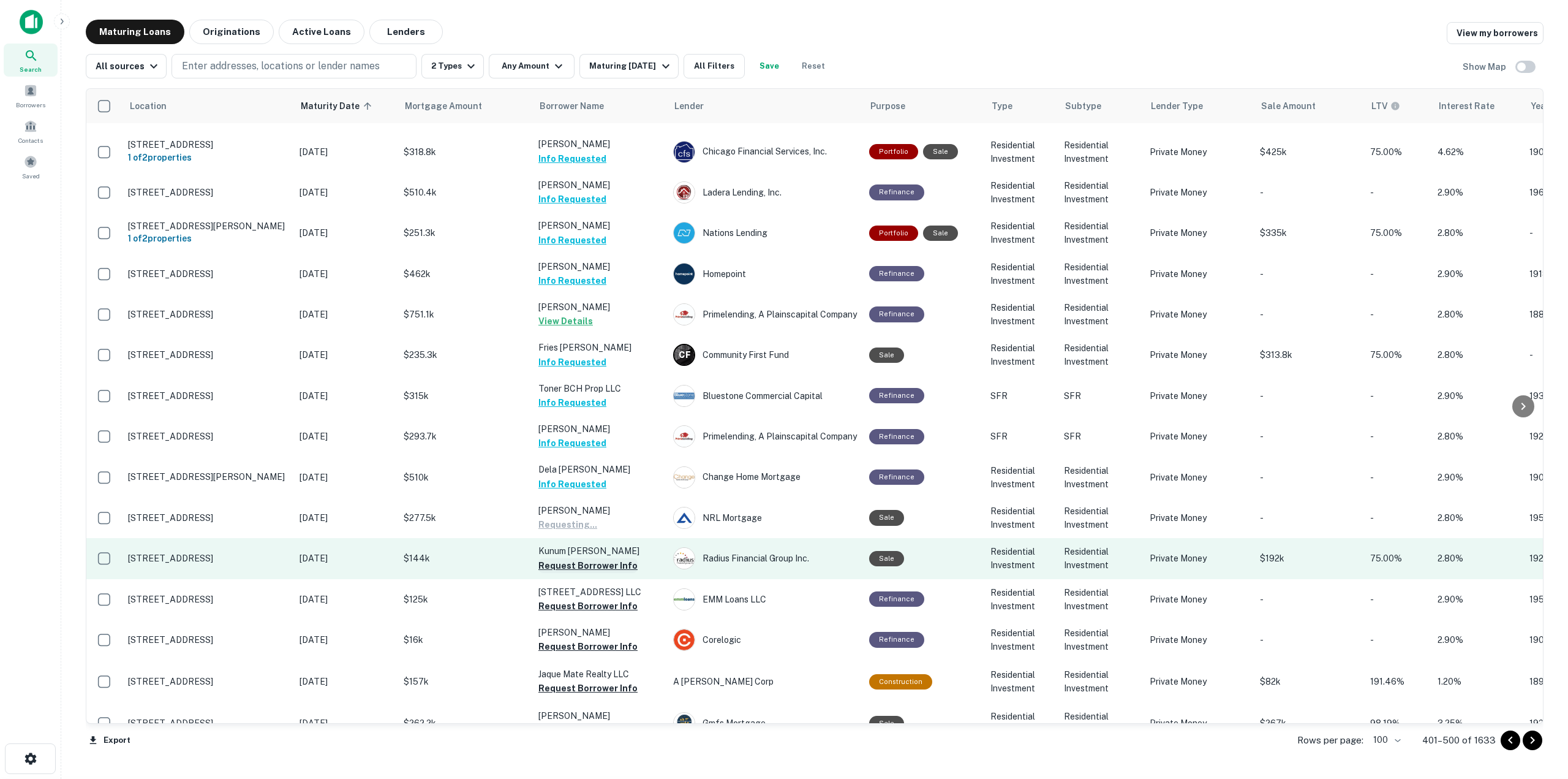
click at [607, 551] on button "Request Borrower Info" at bounding box center [588, 565] width 99 height 14
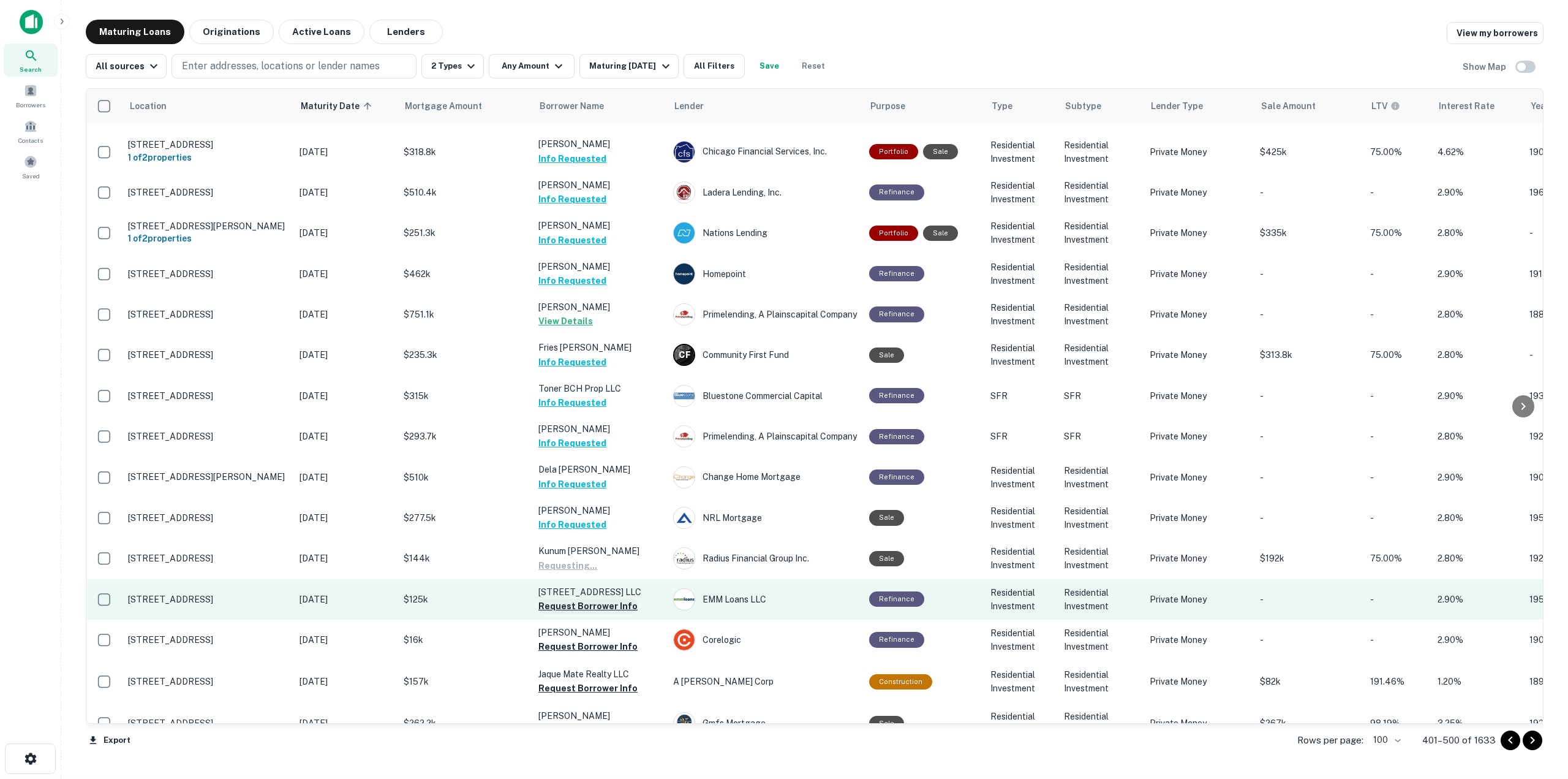
click at [606, 551] on button "Request Borrower Info" at bounding box center [588, 605] width 99 height 14
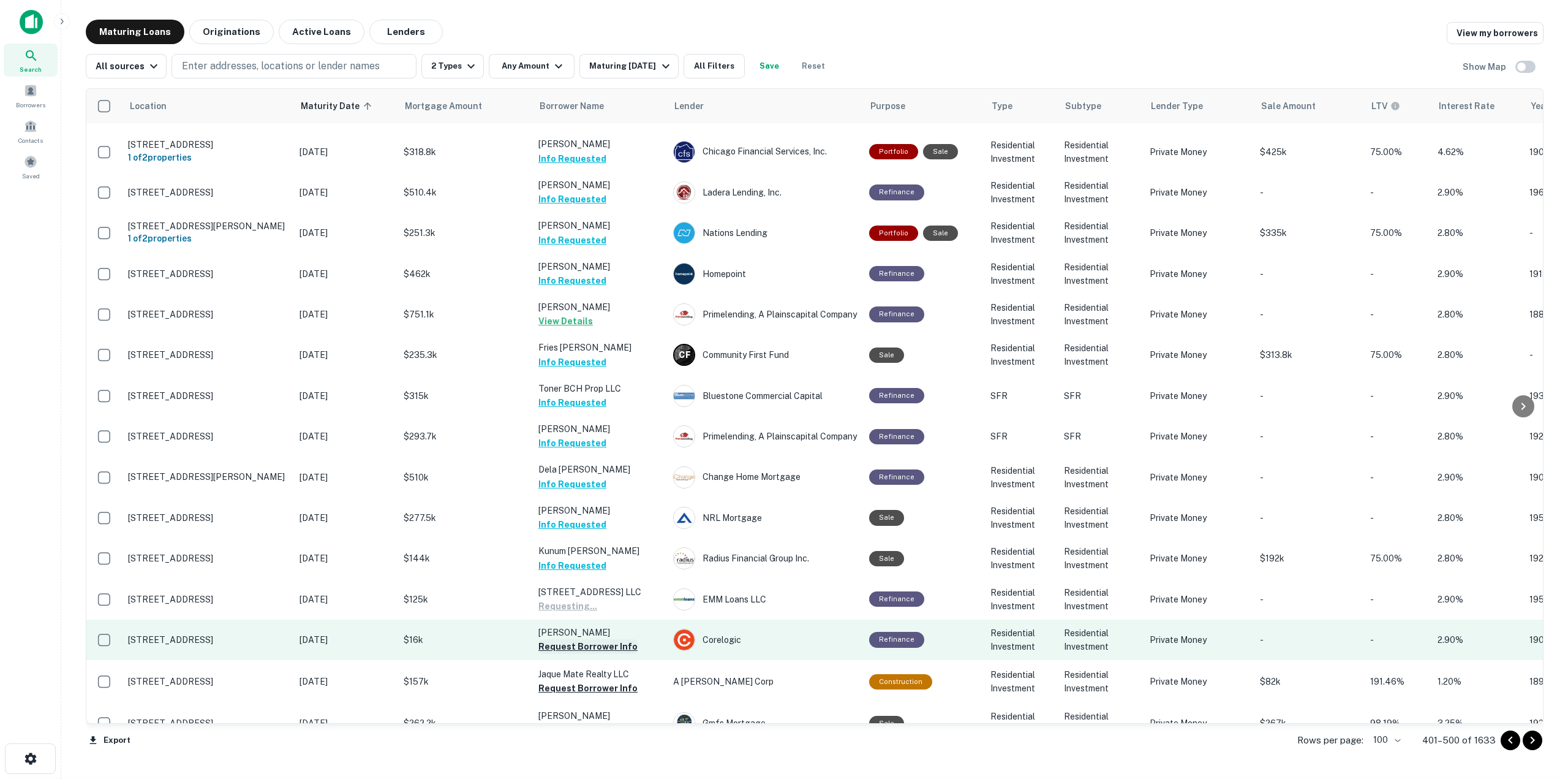
click at [609, 551] on button "Request Borrower Info" at bounding box center [588, 646] width 99 height 14
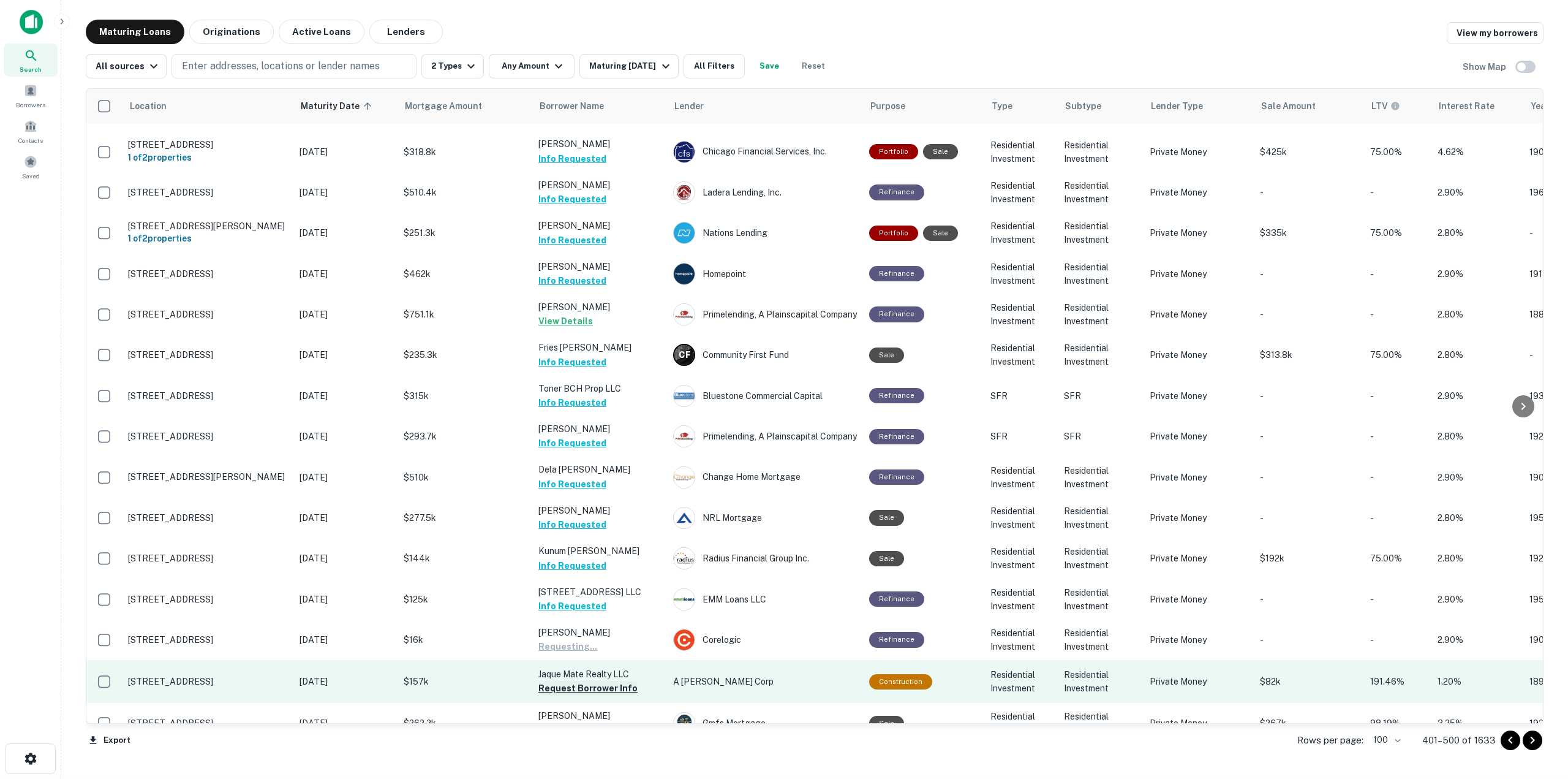
click at [610, 551] on button "Request Borrower Info" at bounding box center [588, 688] width 99 height 14
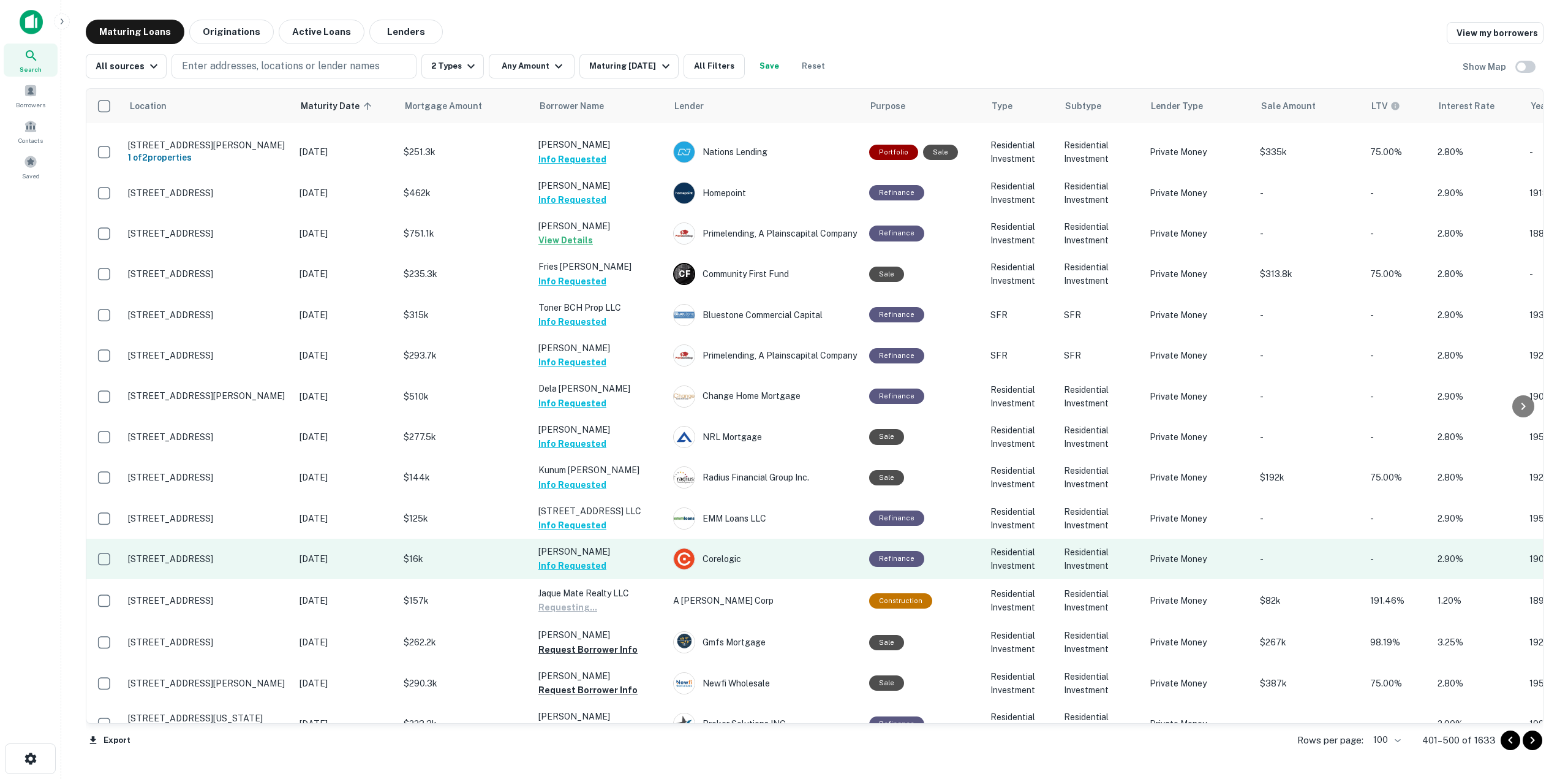
scroll to position [2966, 0]
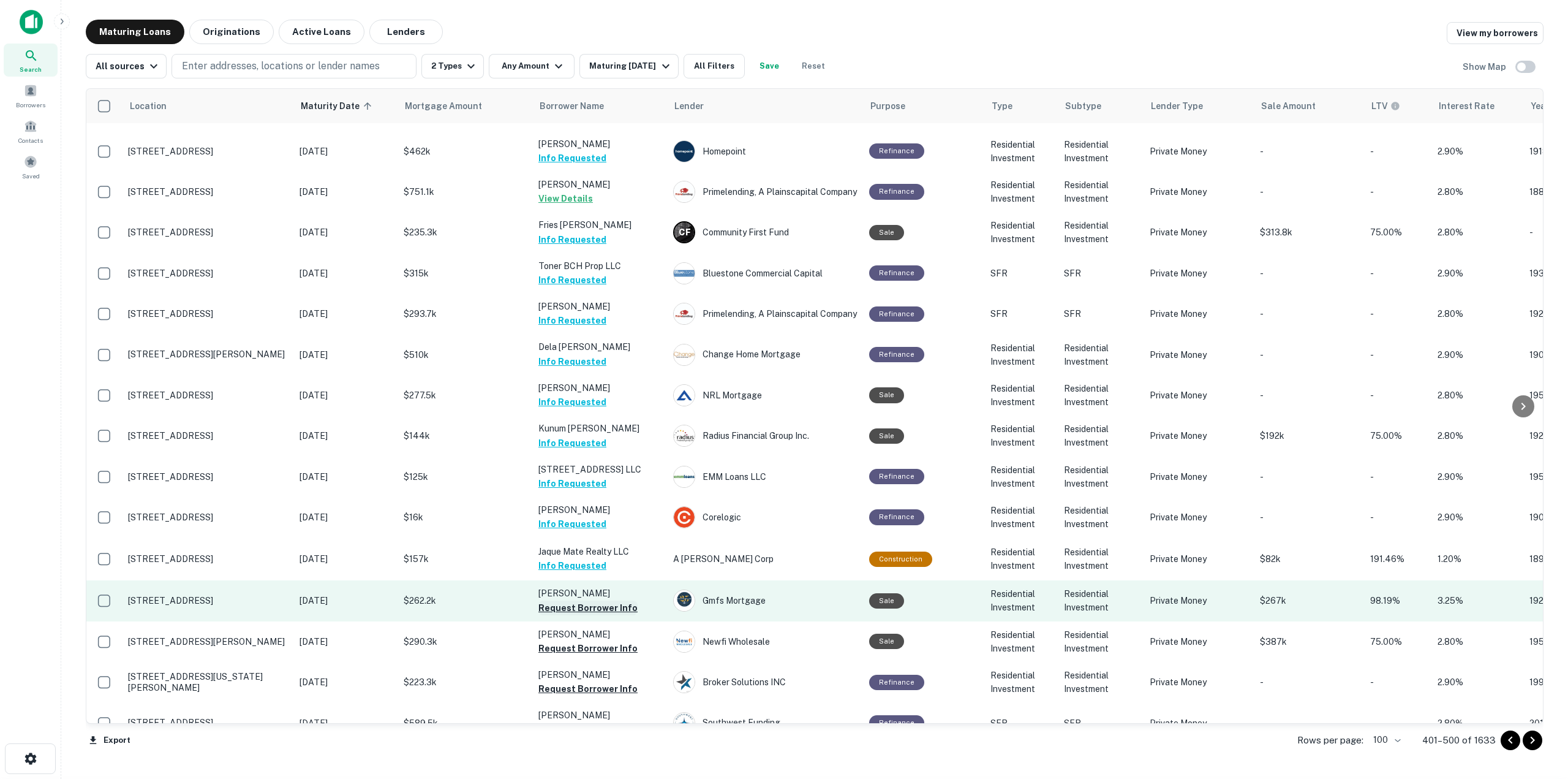
click at [596, 551] on button "Request Borrower Info" at bounding box center [588, 607] width 99 height 14
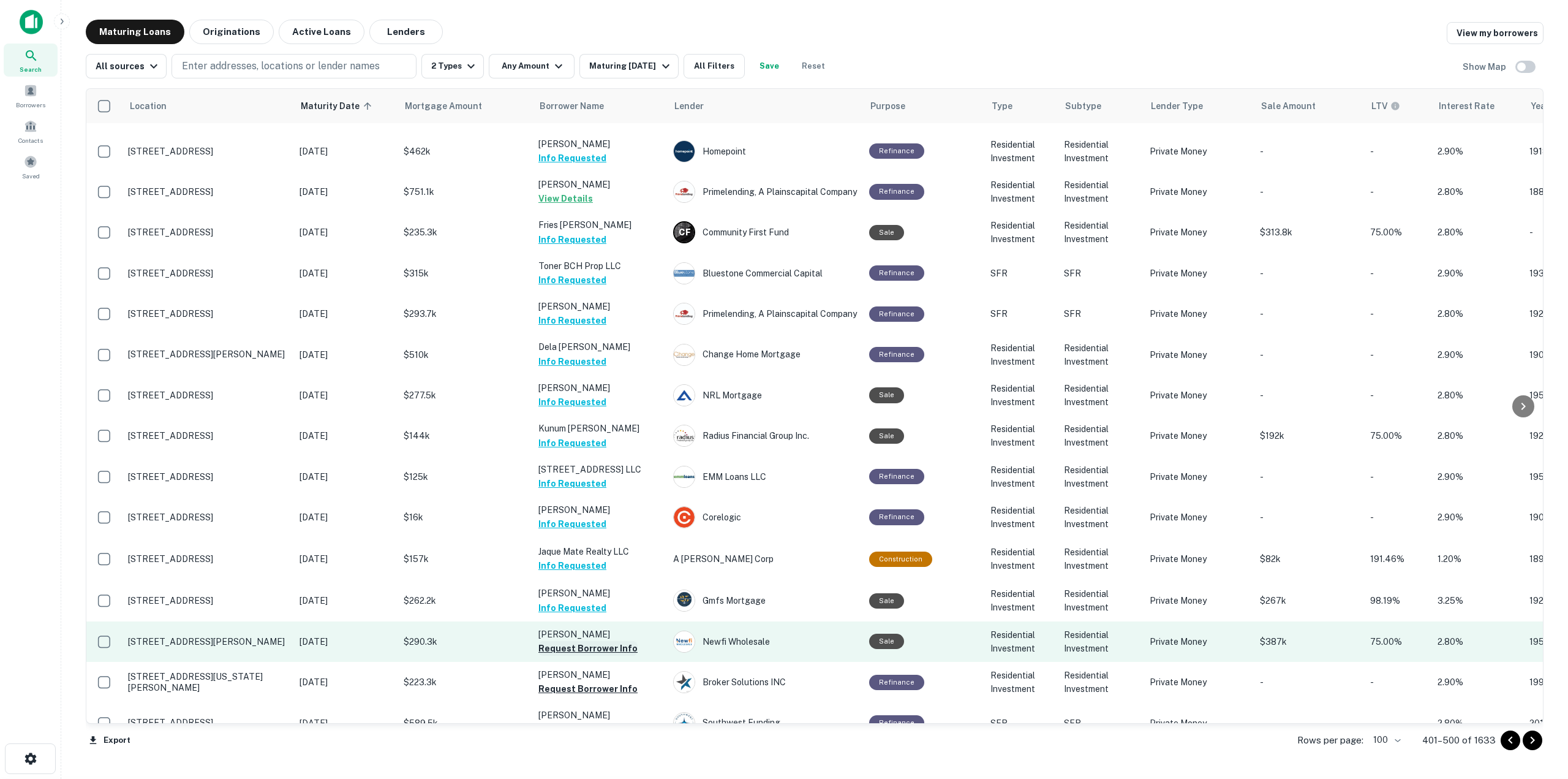
click at [595, 551] on button "Request Borrower Info" at bounding box center [588, 648] width 99 height 14
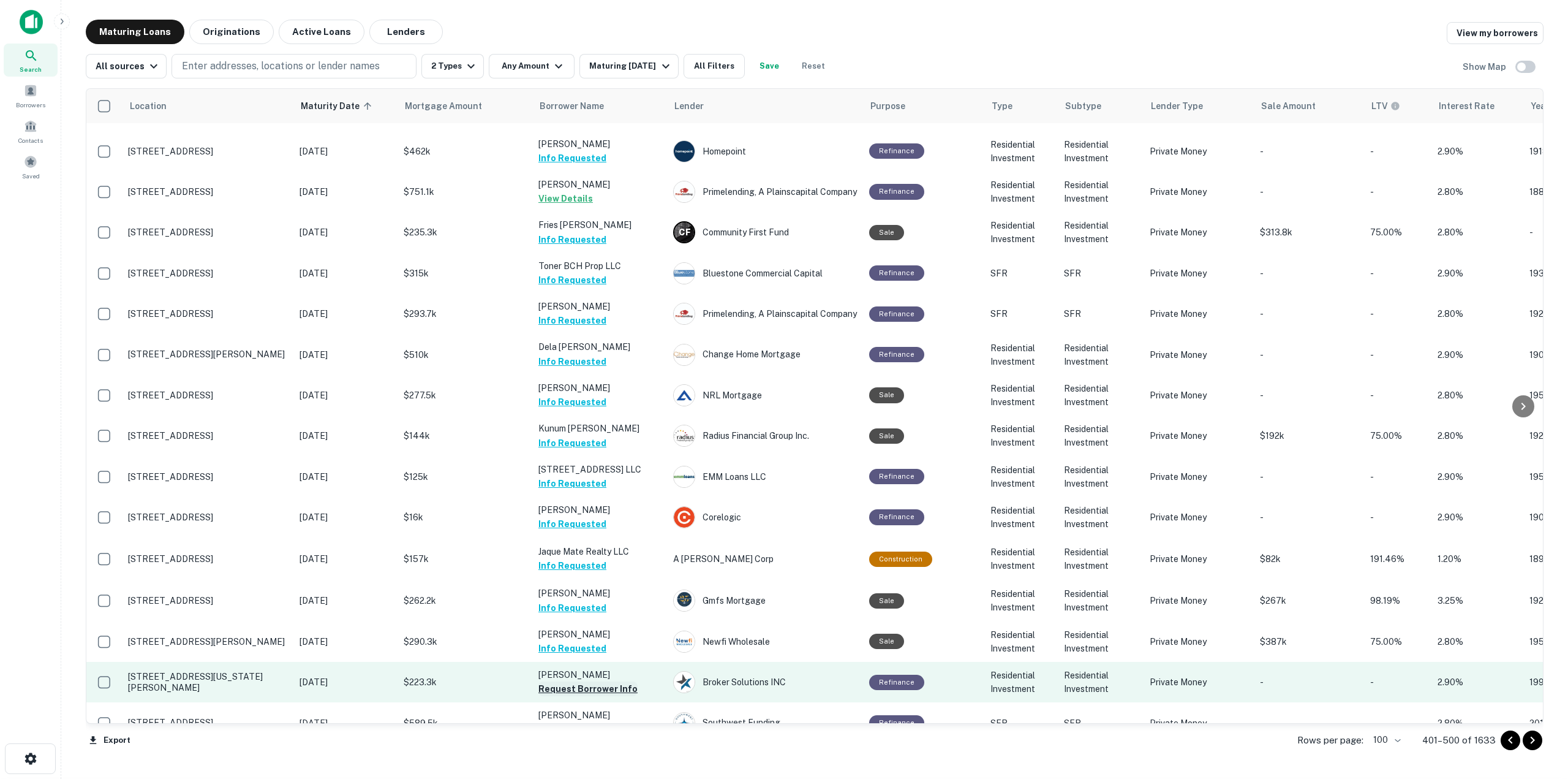
click at [596, 551] on button "Request Borrower Info" at bounding box center [588, 688] width 99 height 14
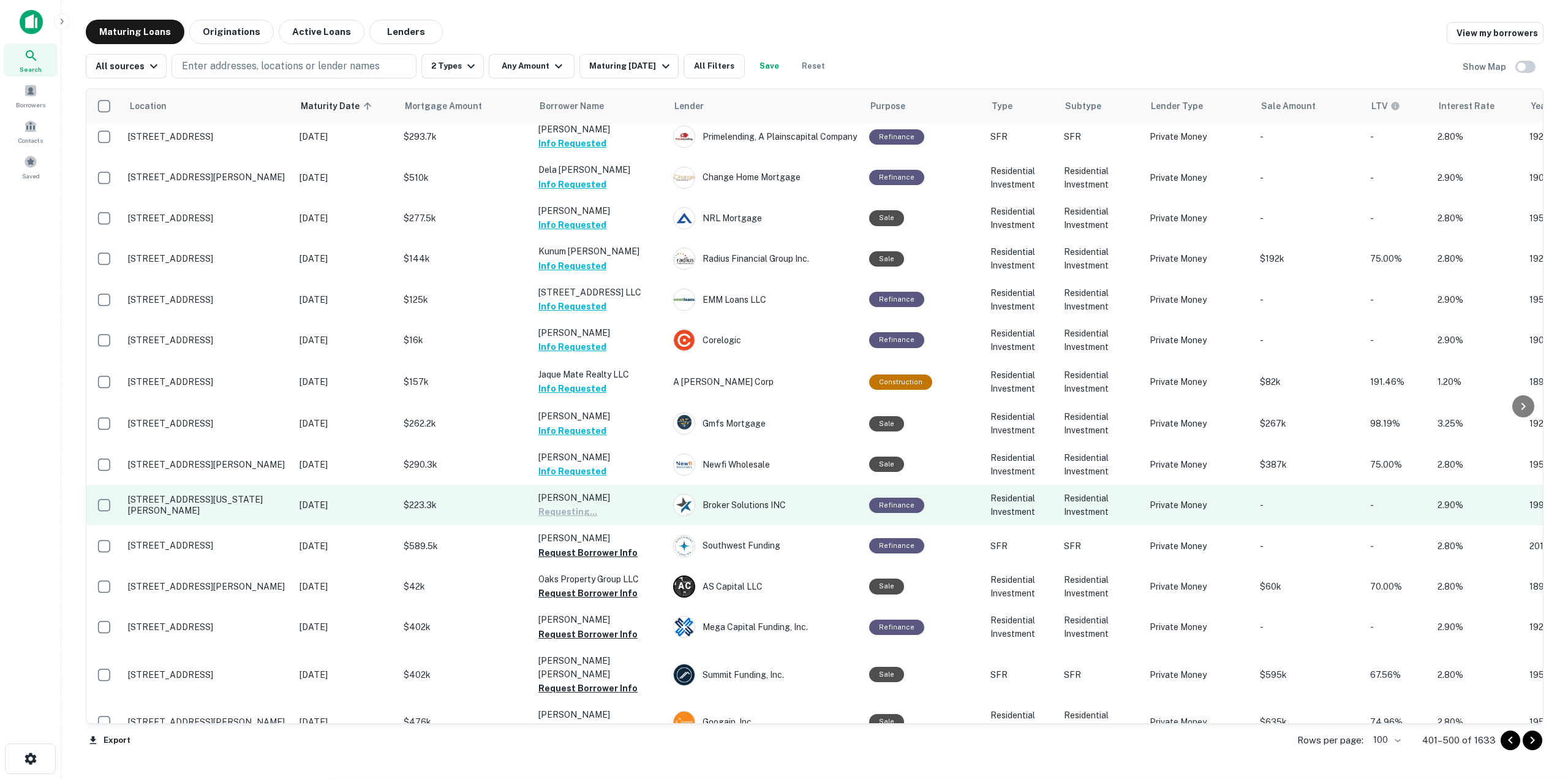
scroll to position [3149, 0]
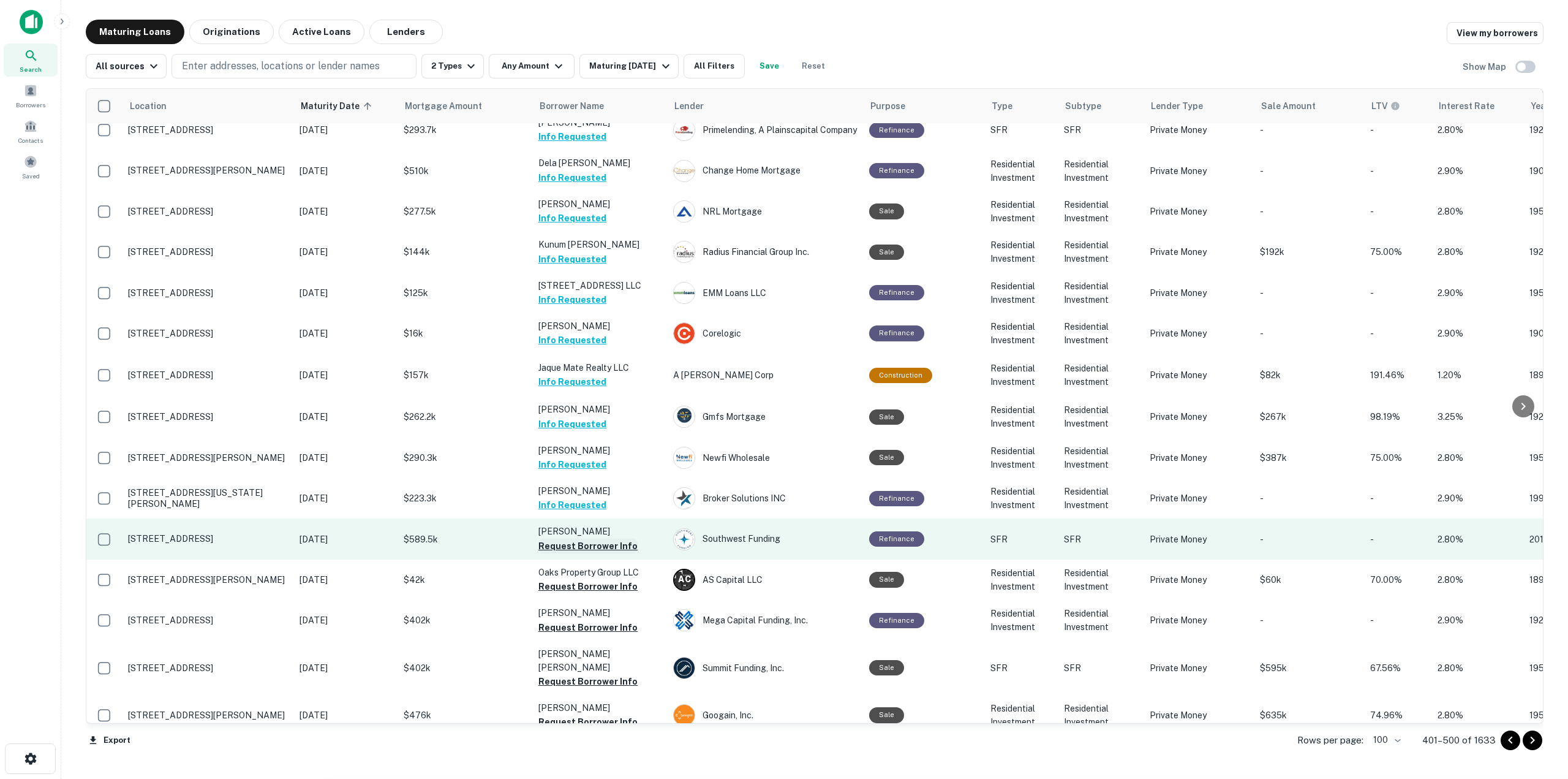
click at [595, 539] on button "Request Borrower Info" at bounding box center [588, 545] width 99 height 14
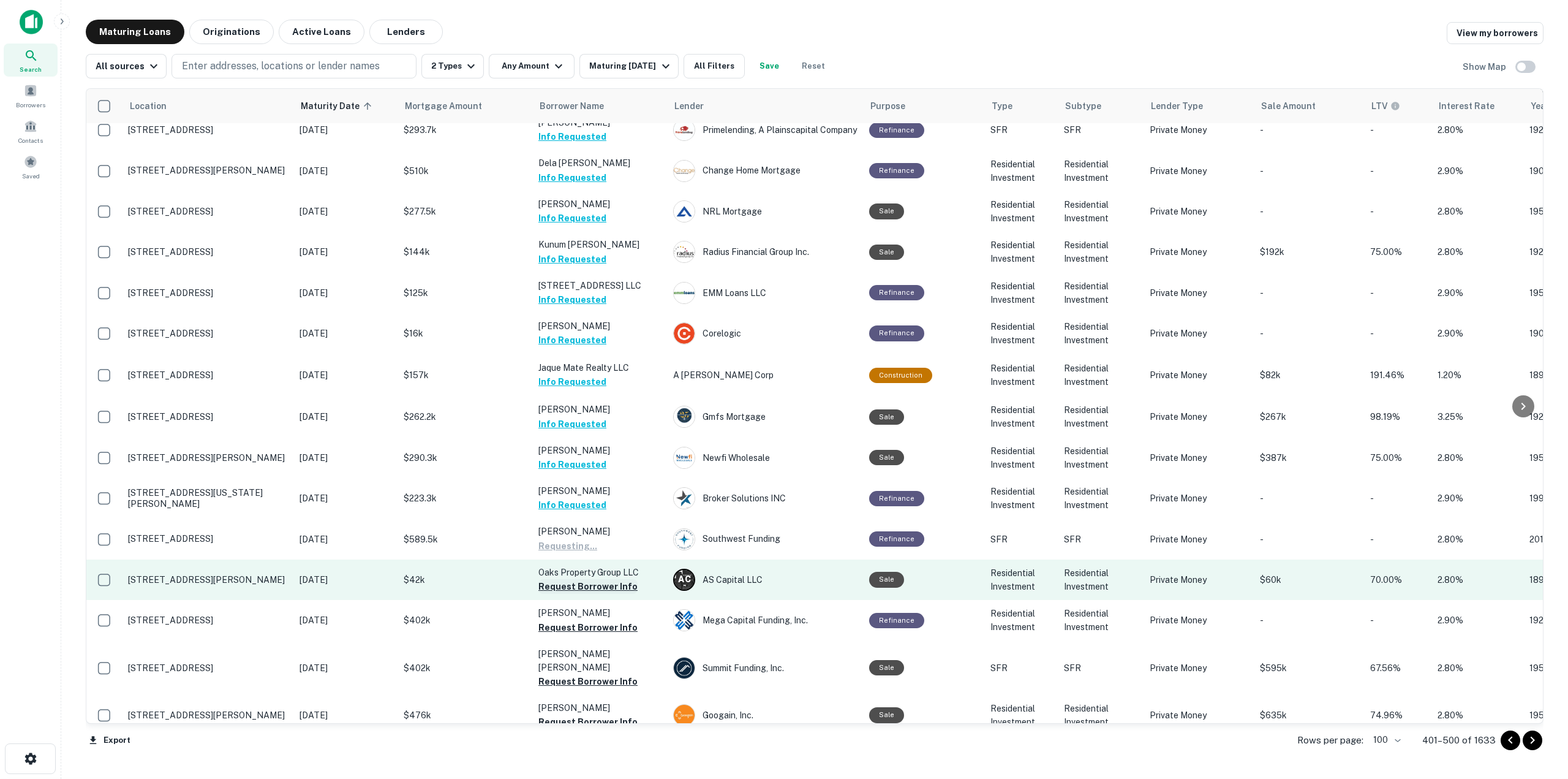
click at [599, 551] on button "Request Borrower Info" at bounding box center [588, 585] width 99 height 14
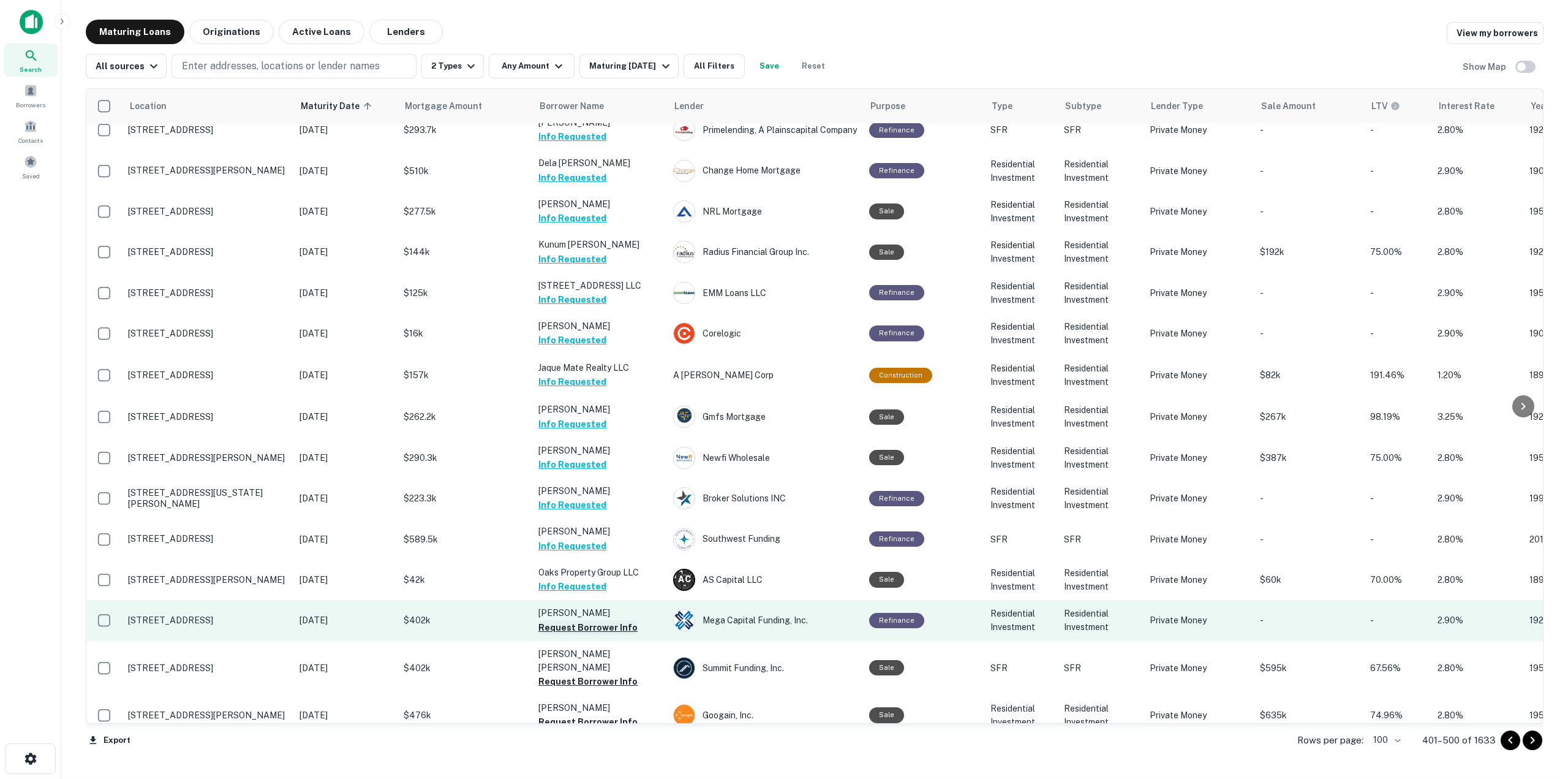
click at [602, 551] on button "Request Borrower Info" at bounding box center [588, 627] width 99 height 14
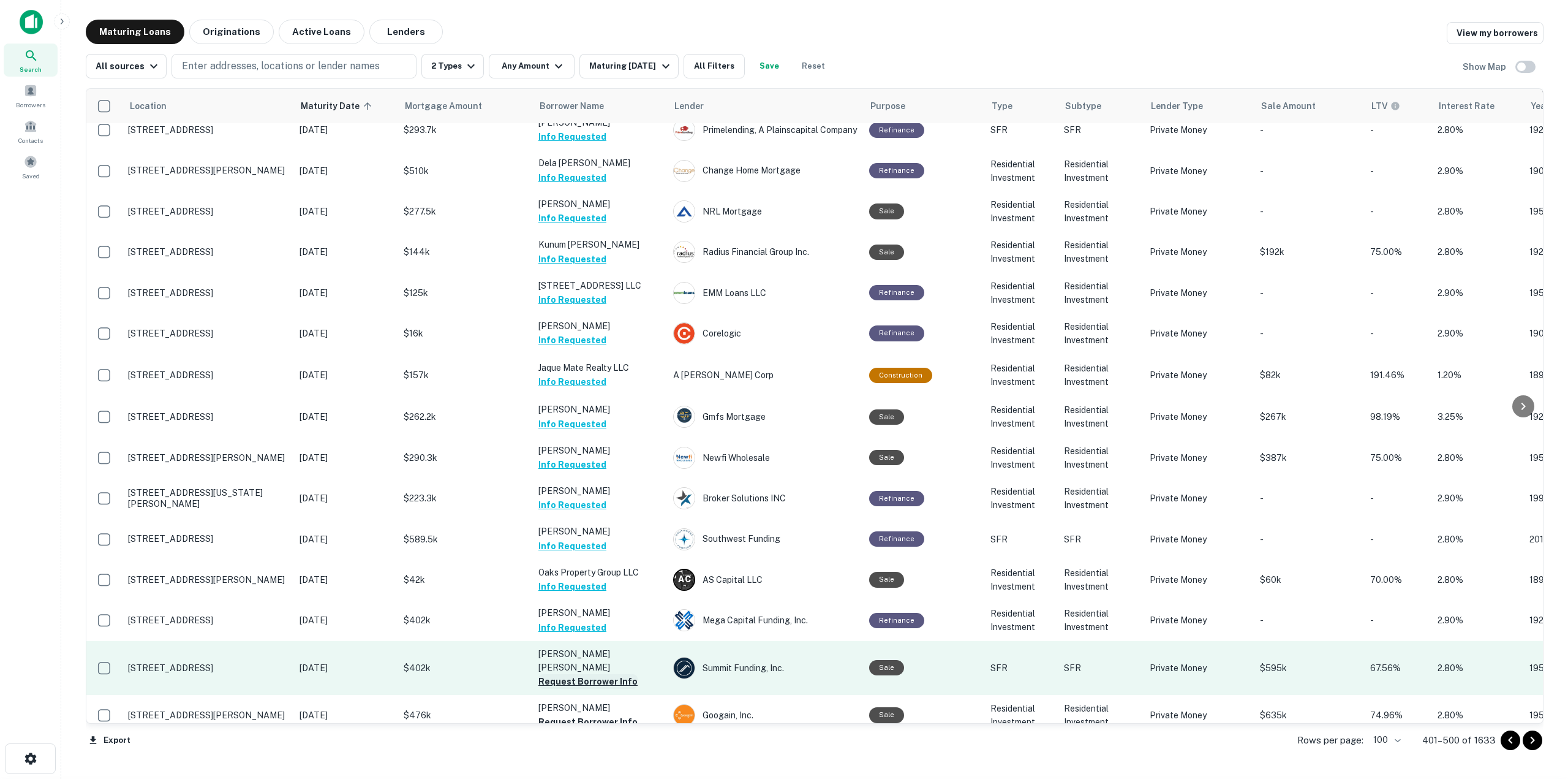
click at [606, 551] on button "Request Borrower Info" at bounding box center [588, 680] width 99 height 14
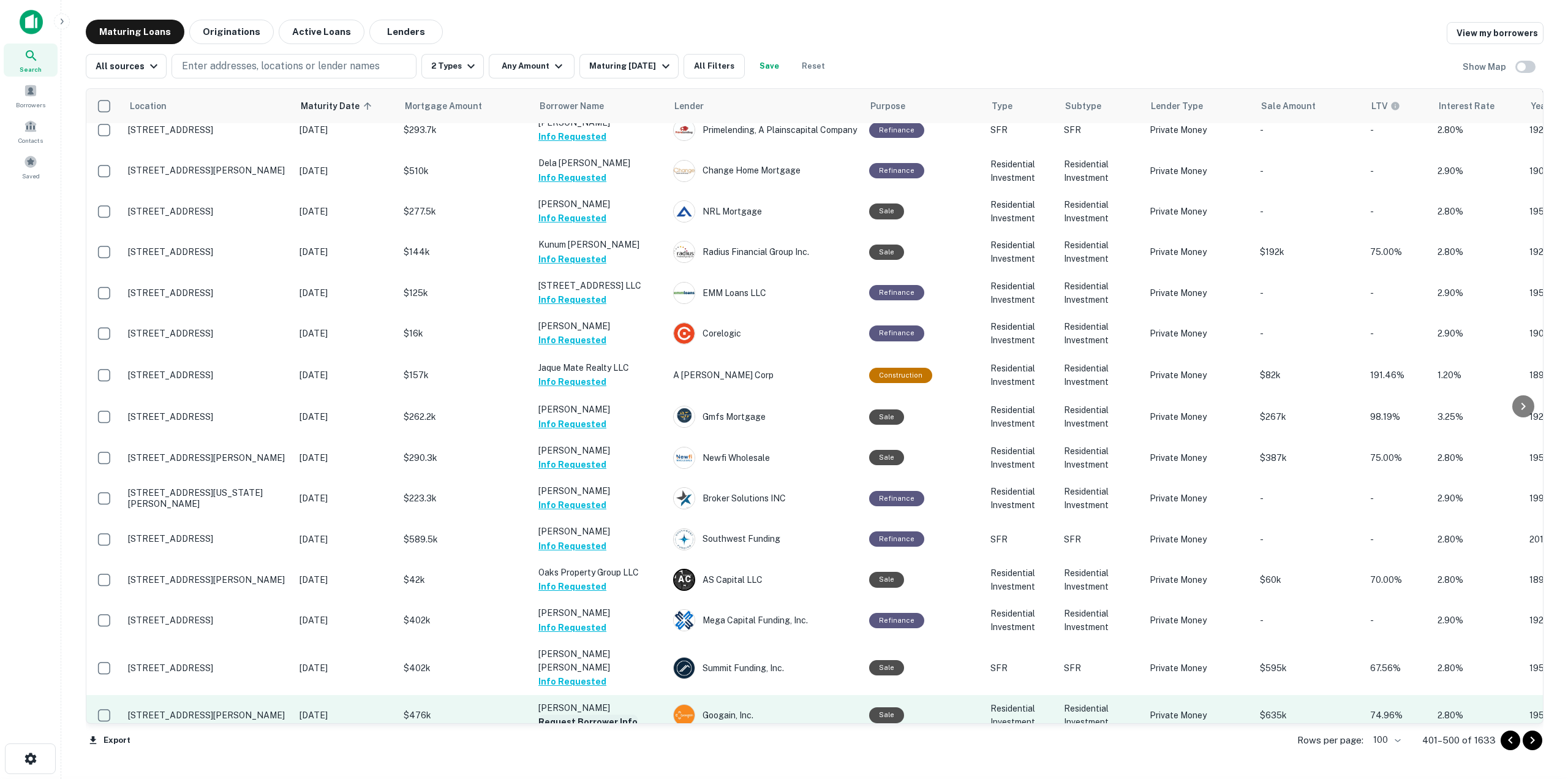
click at [606, 551] on button "Request Borrower Info" at bounding box center [588, 721] width 99 height 14
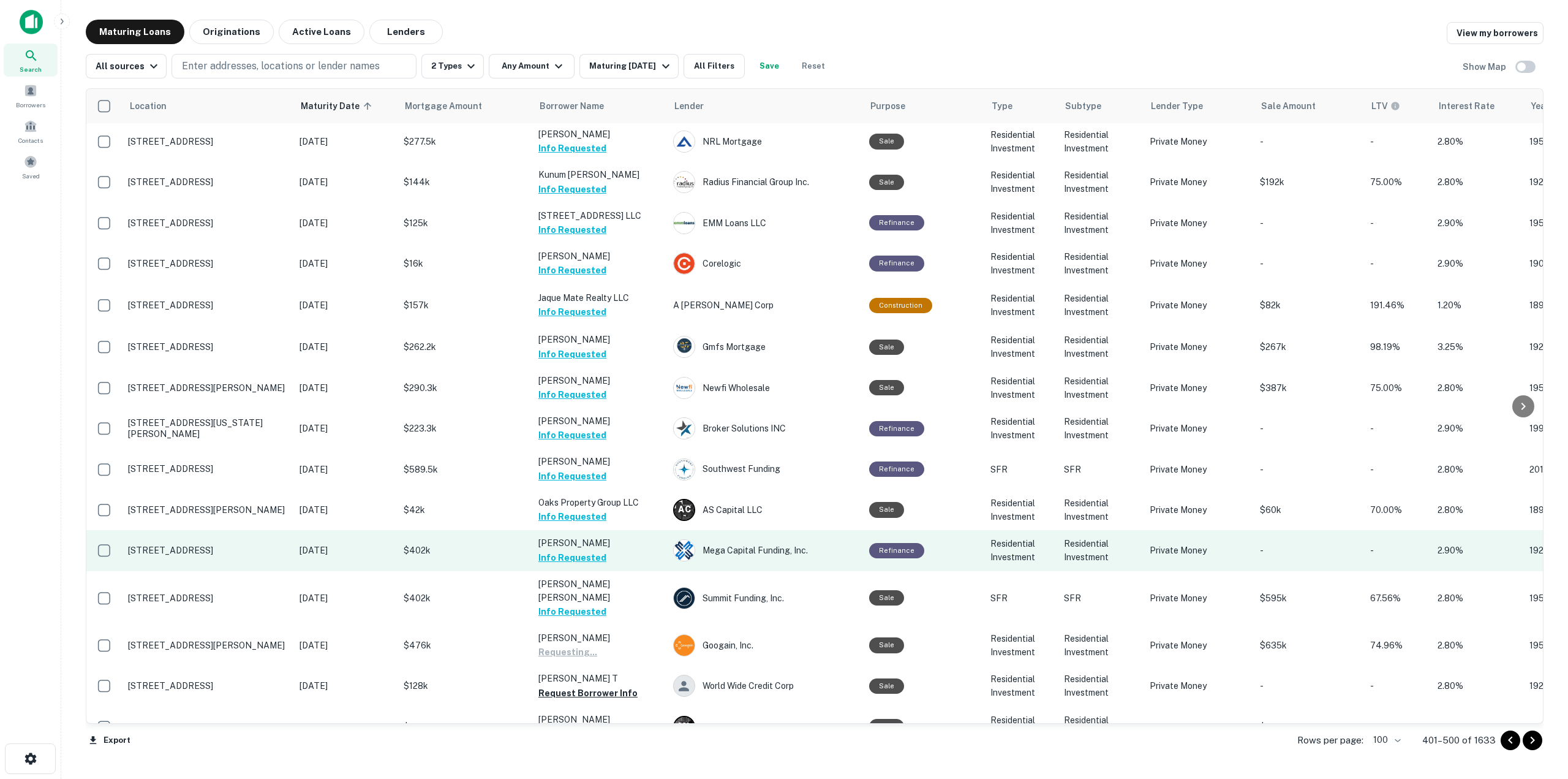
scroll to position [3333, 0]
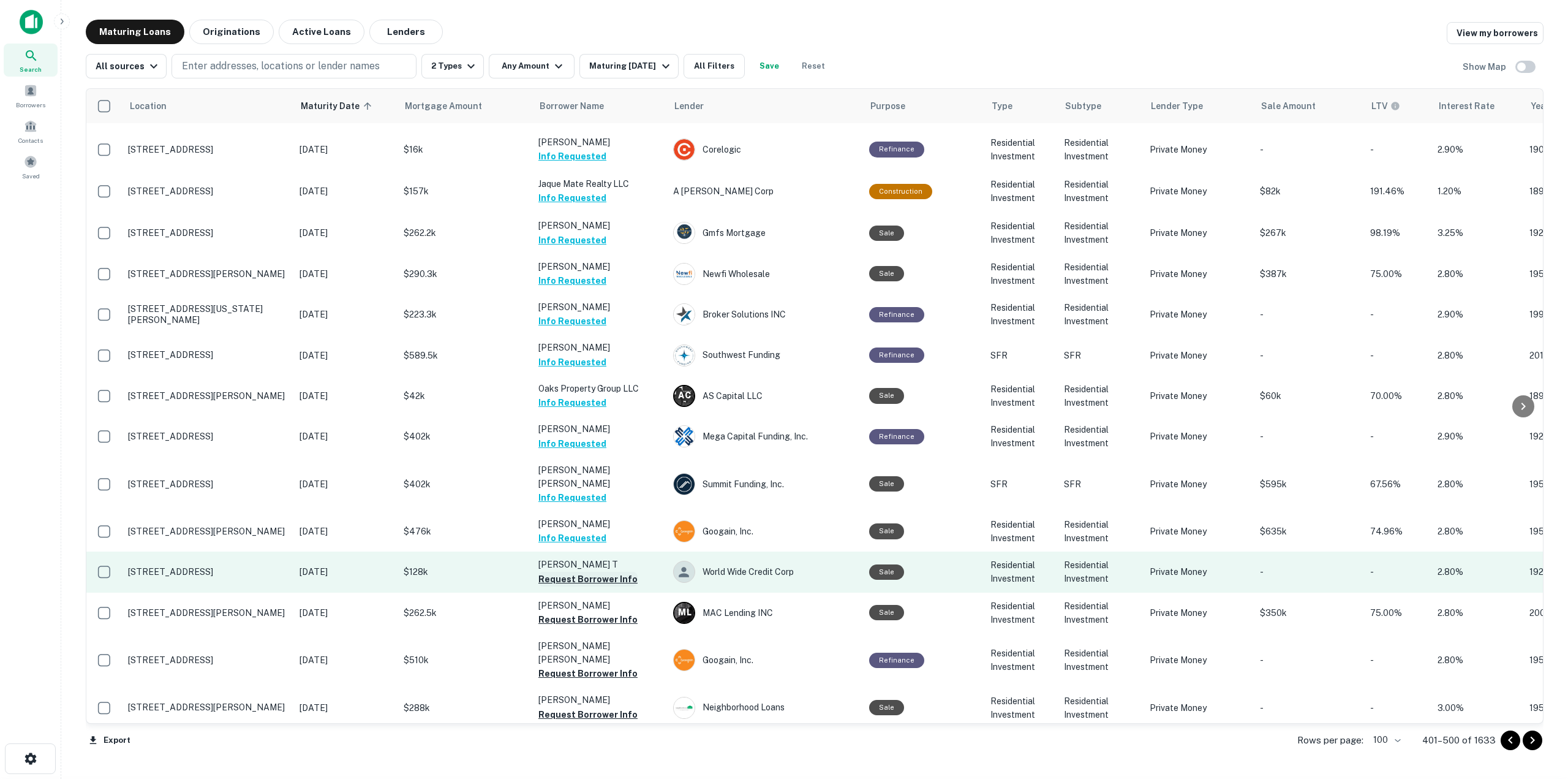
click at [608, 551] on button "Request Borrower Info" at bounding box center [588, 579] width 99 height 14
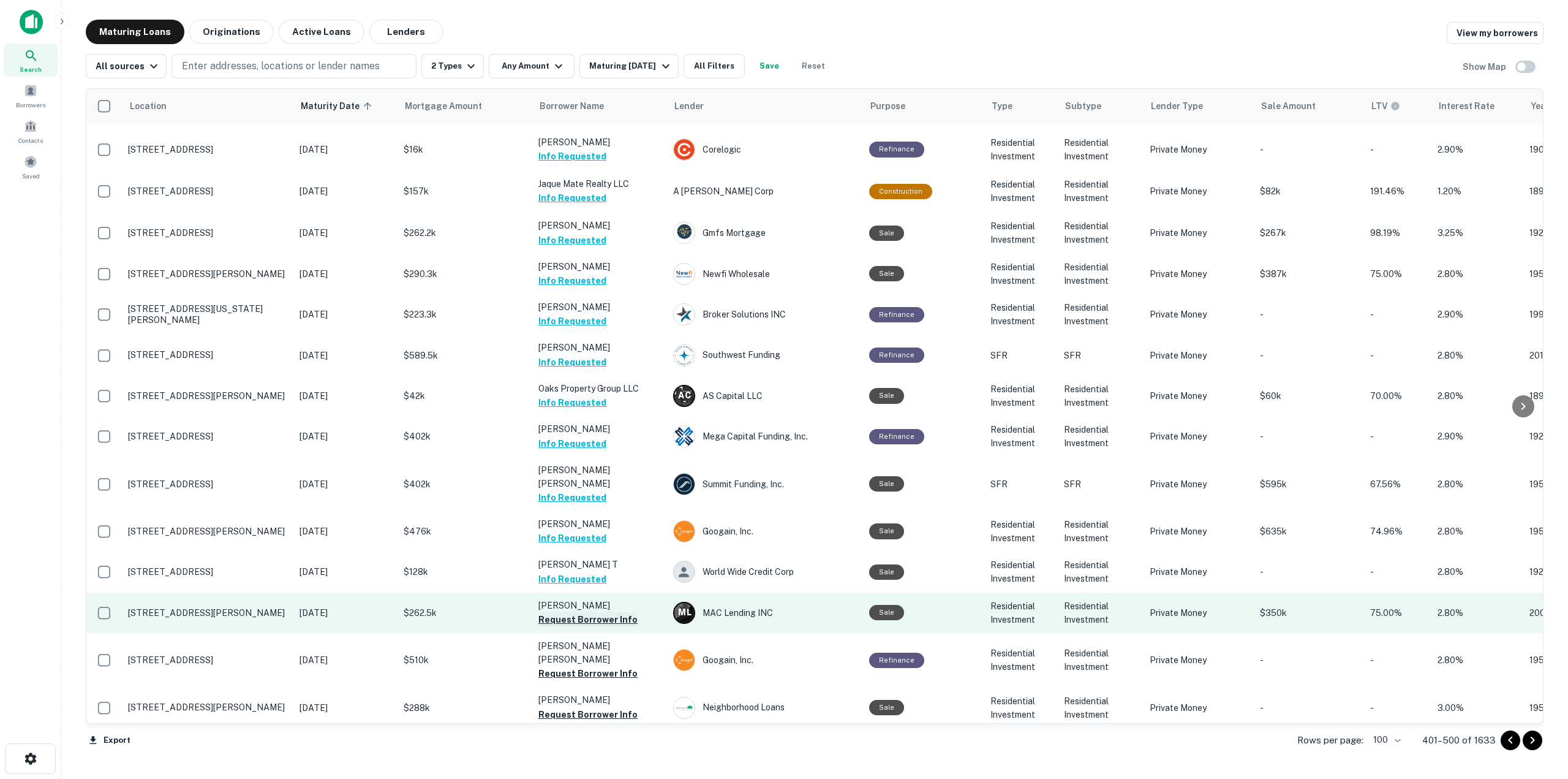
click at [603, 551] on button "Request Borrower Info" at bounding box center [588, 618] width 99 height 14
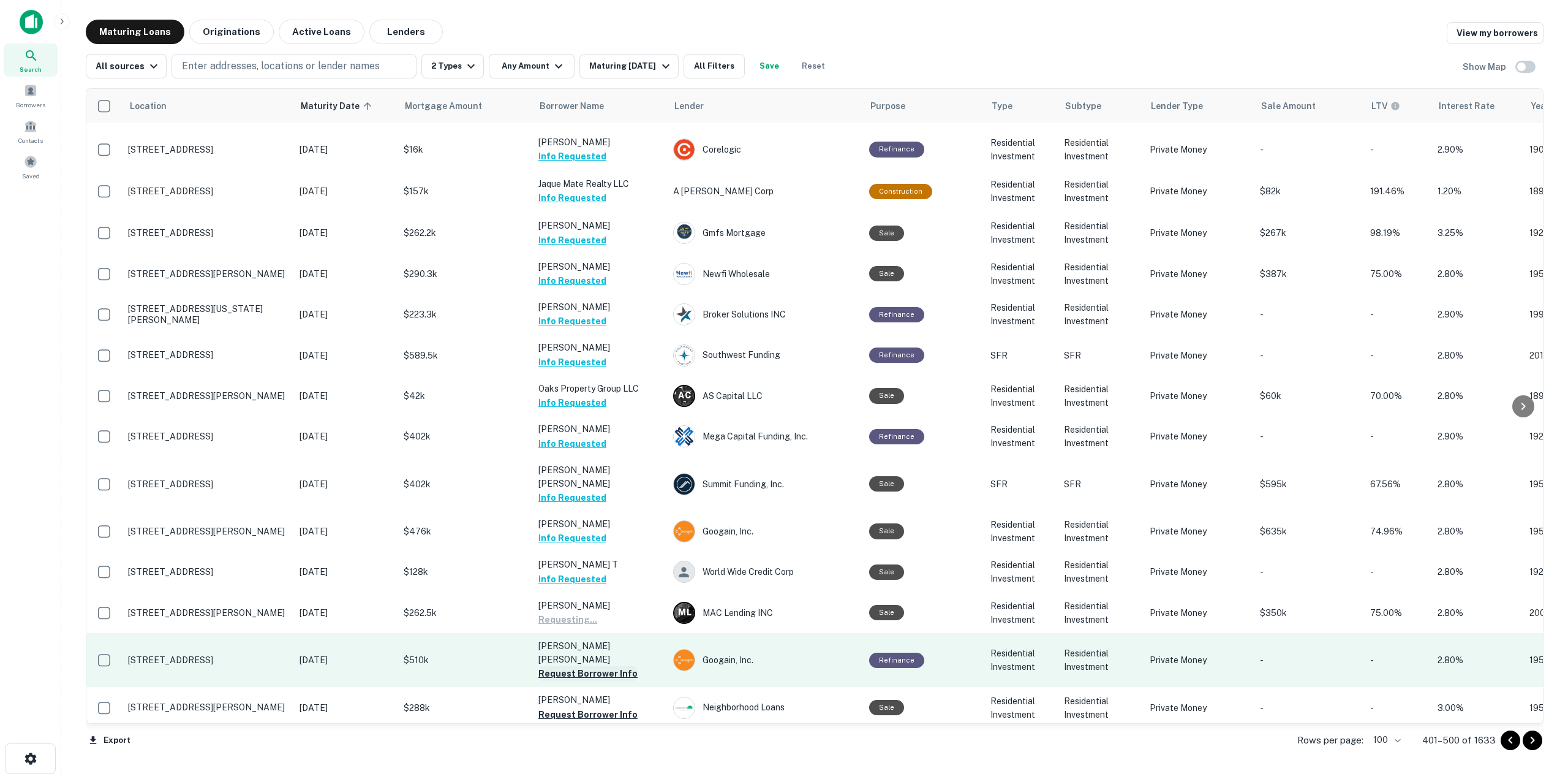
click at [606, 551] on button "Request Borrower Info" at bounding box center [588, 673] width 99 height 14
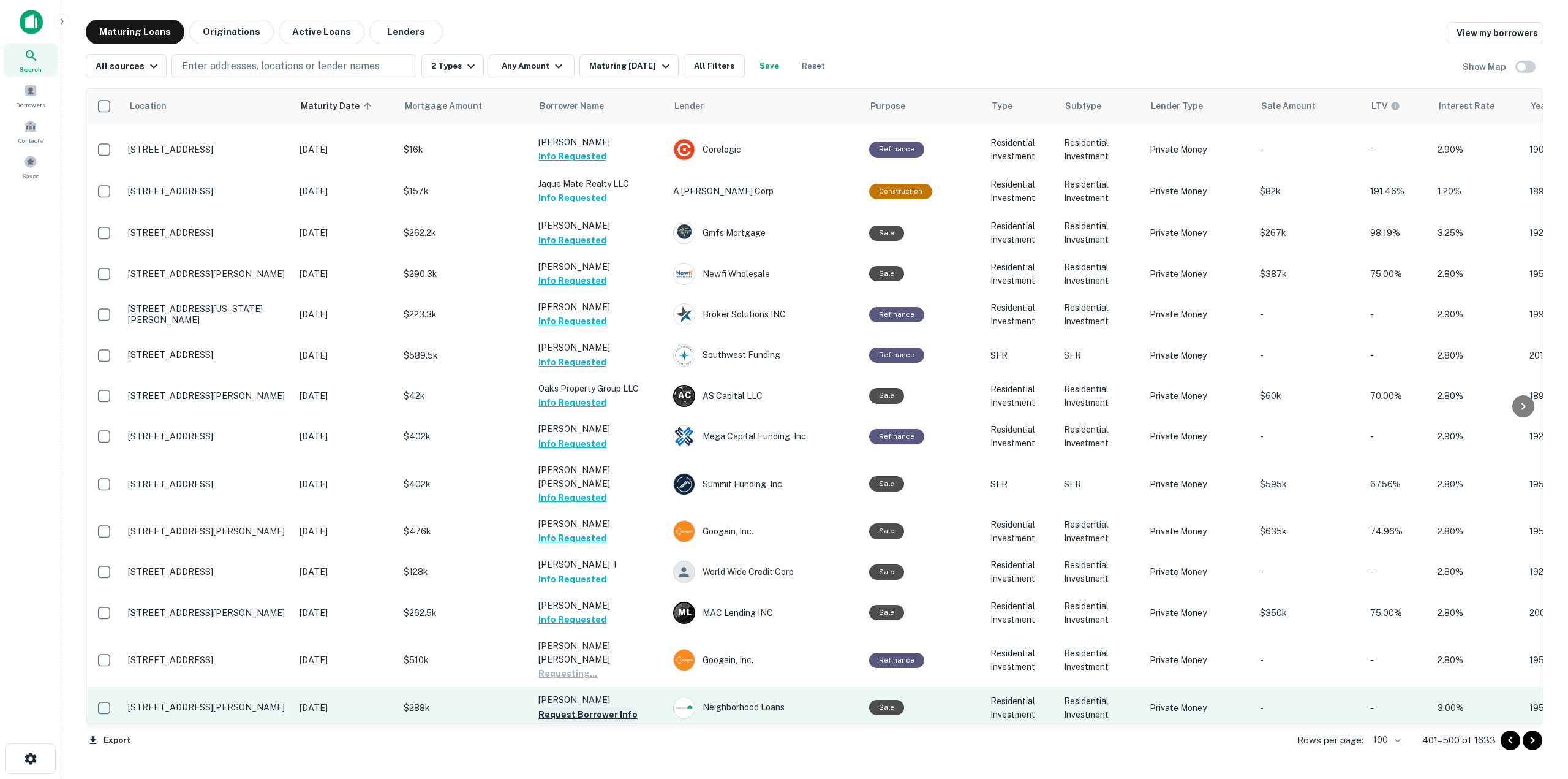
click at [605, 551] on button "Request Borrower Info" at bounding box center [588, 713] width 99 height 14
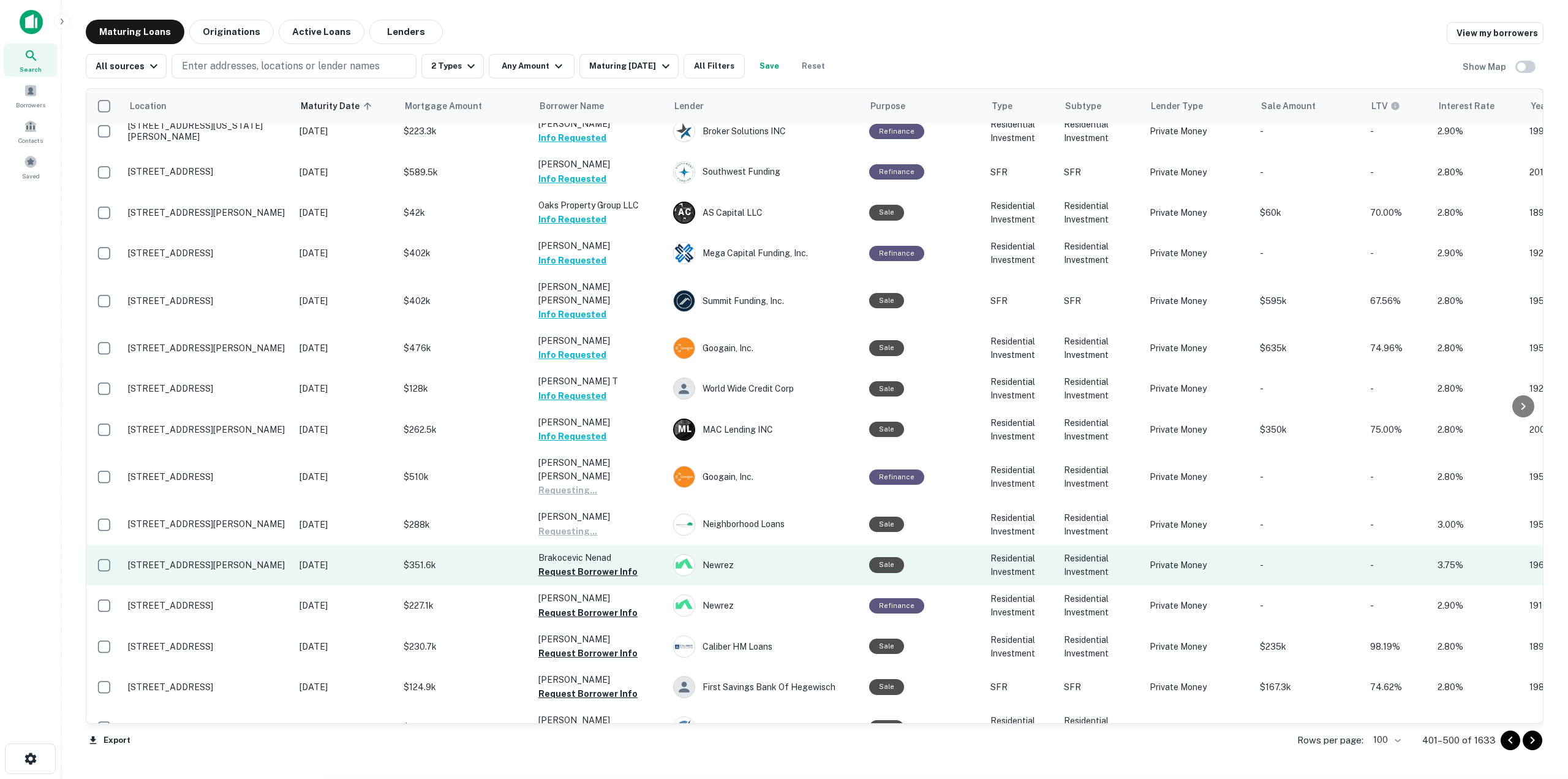
scroll to position [3517, 0]
click at [610, 551] on button "Request Borrower Info" at bounding box center [588, 570] width 99 height 14
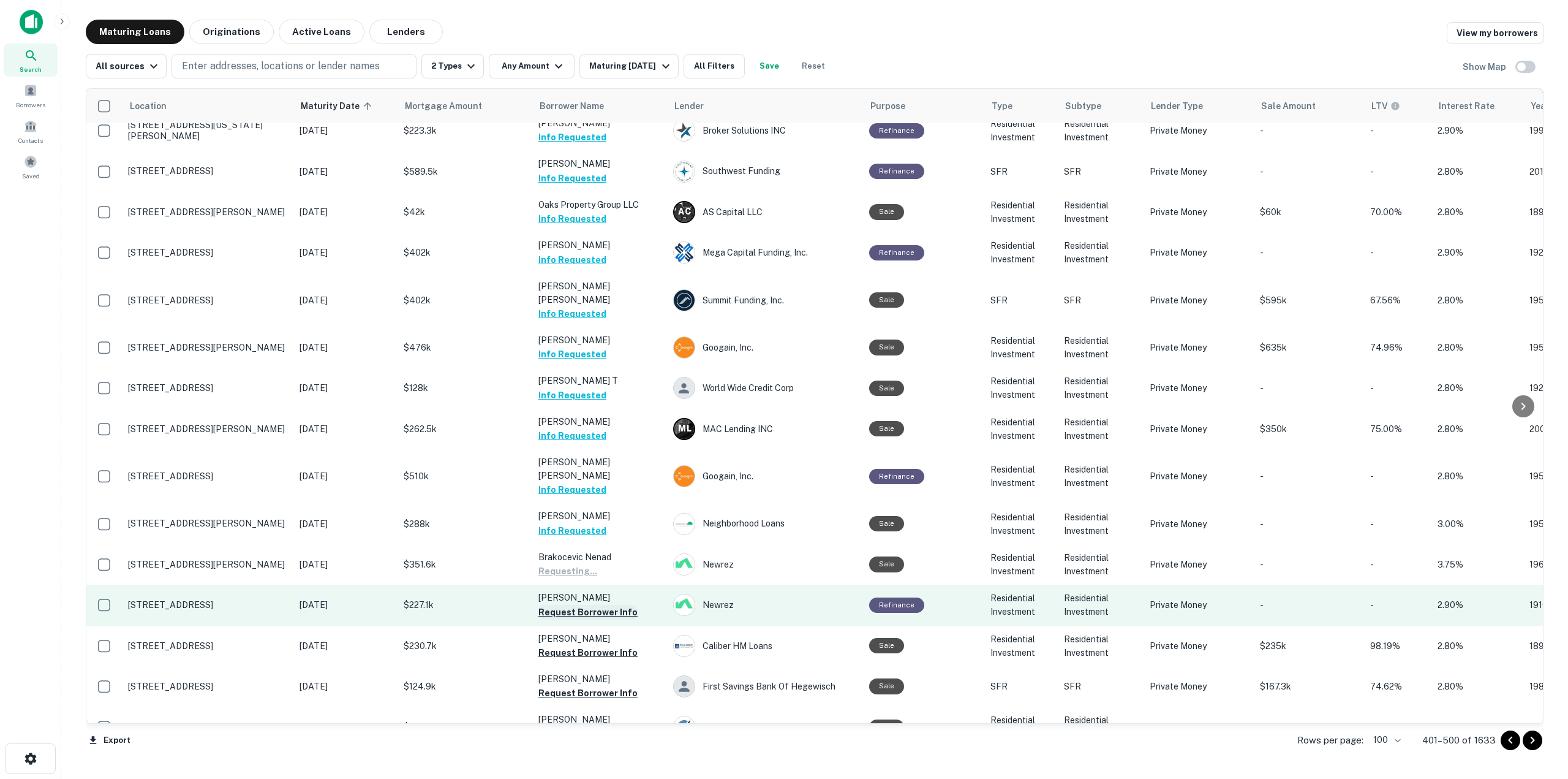
click at [605, 551] on button "Request Borrower Info" at bounding box center [588, 612] width 99 height 14
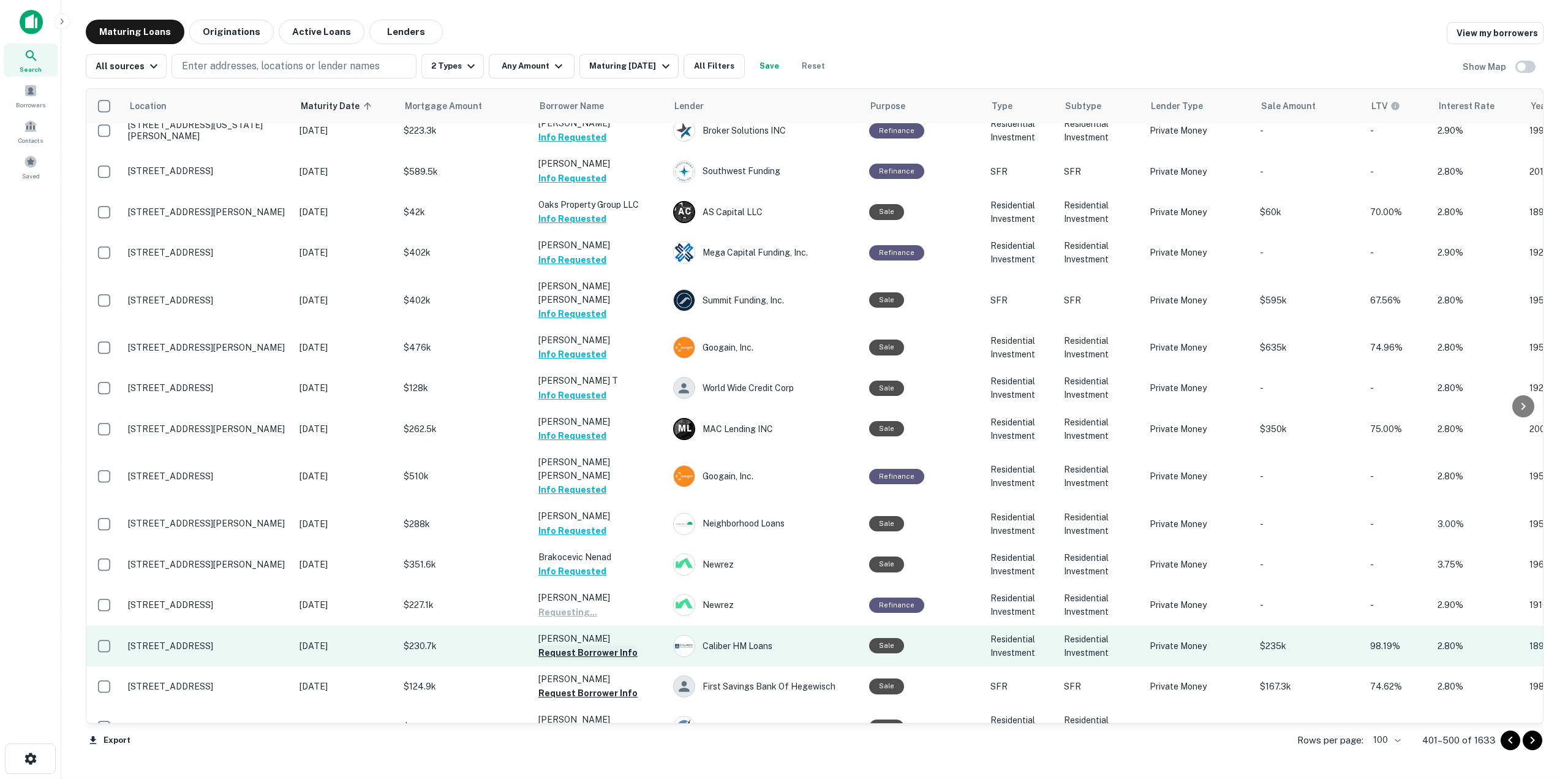
click at [612, 551] on button "Request Borrower Info" at bounding box center [588, 652] width 99 height 14
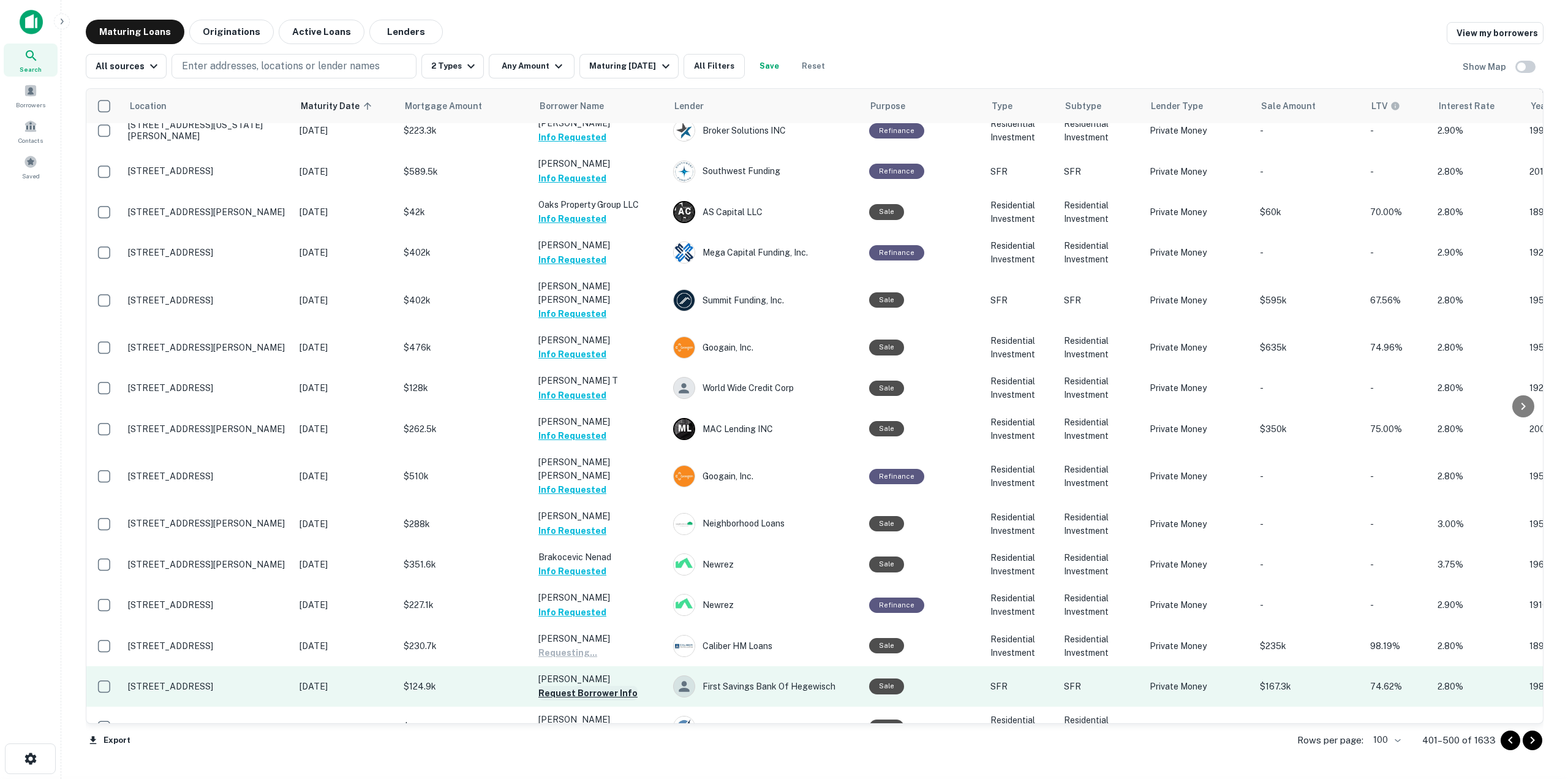
click at [614, 551] on button "Request Borrower Info" at bounding box center [588, 693] width 99 height 14
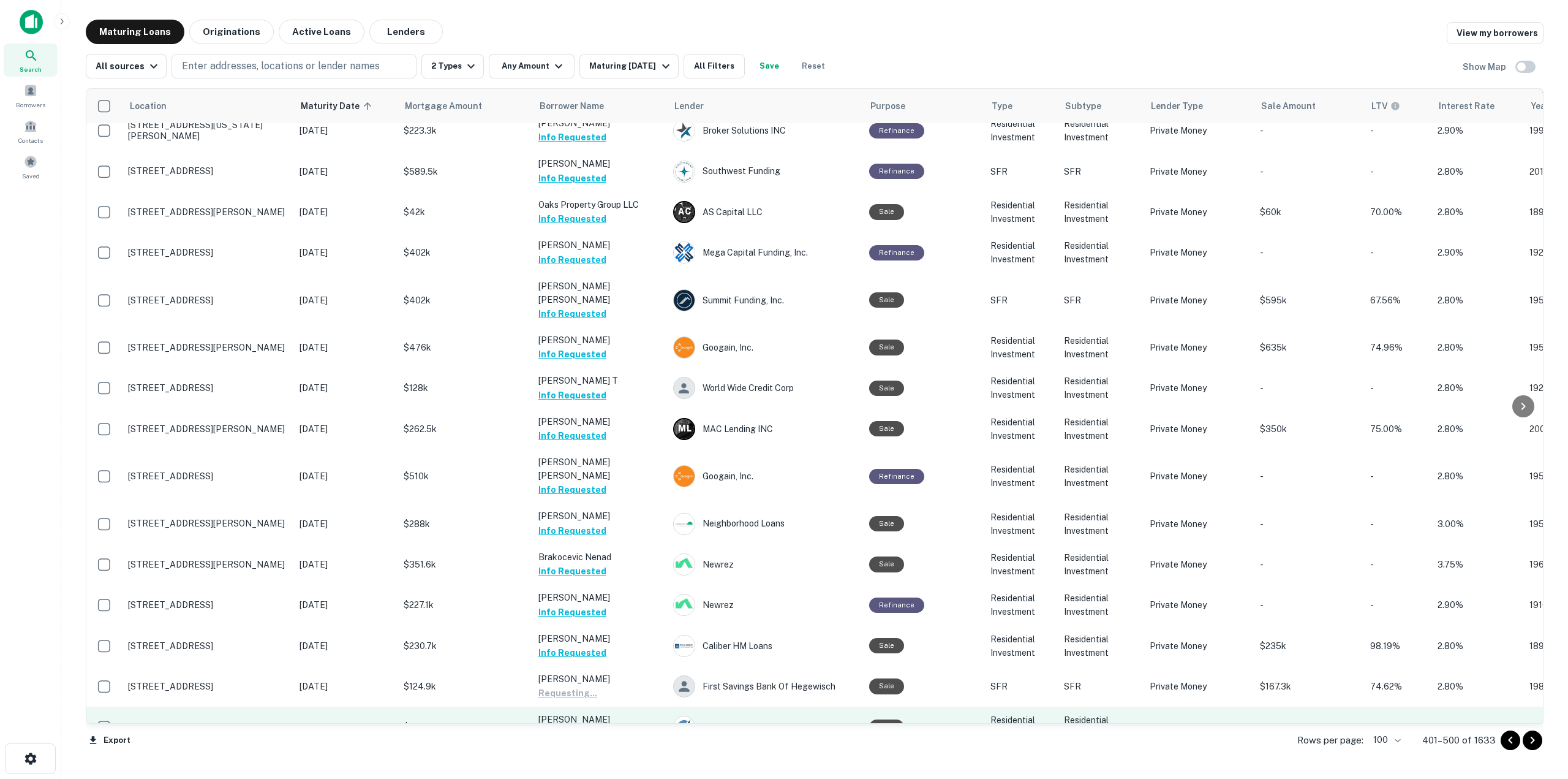
click at [612, 551] on button "Request Borrower Info" at bounding box center [588, 733] width 99 height 14
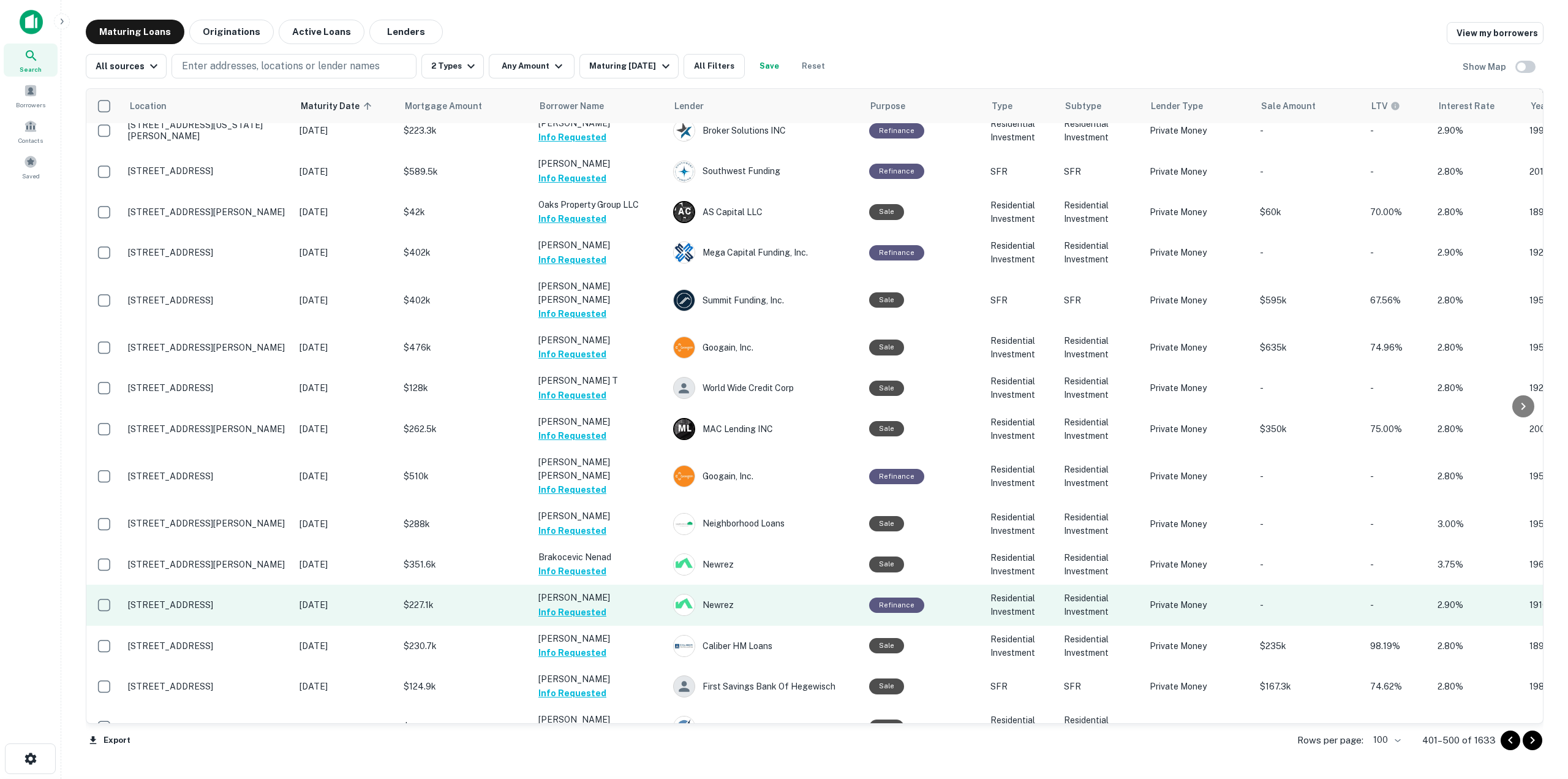
scroll to position [3595, 0]
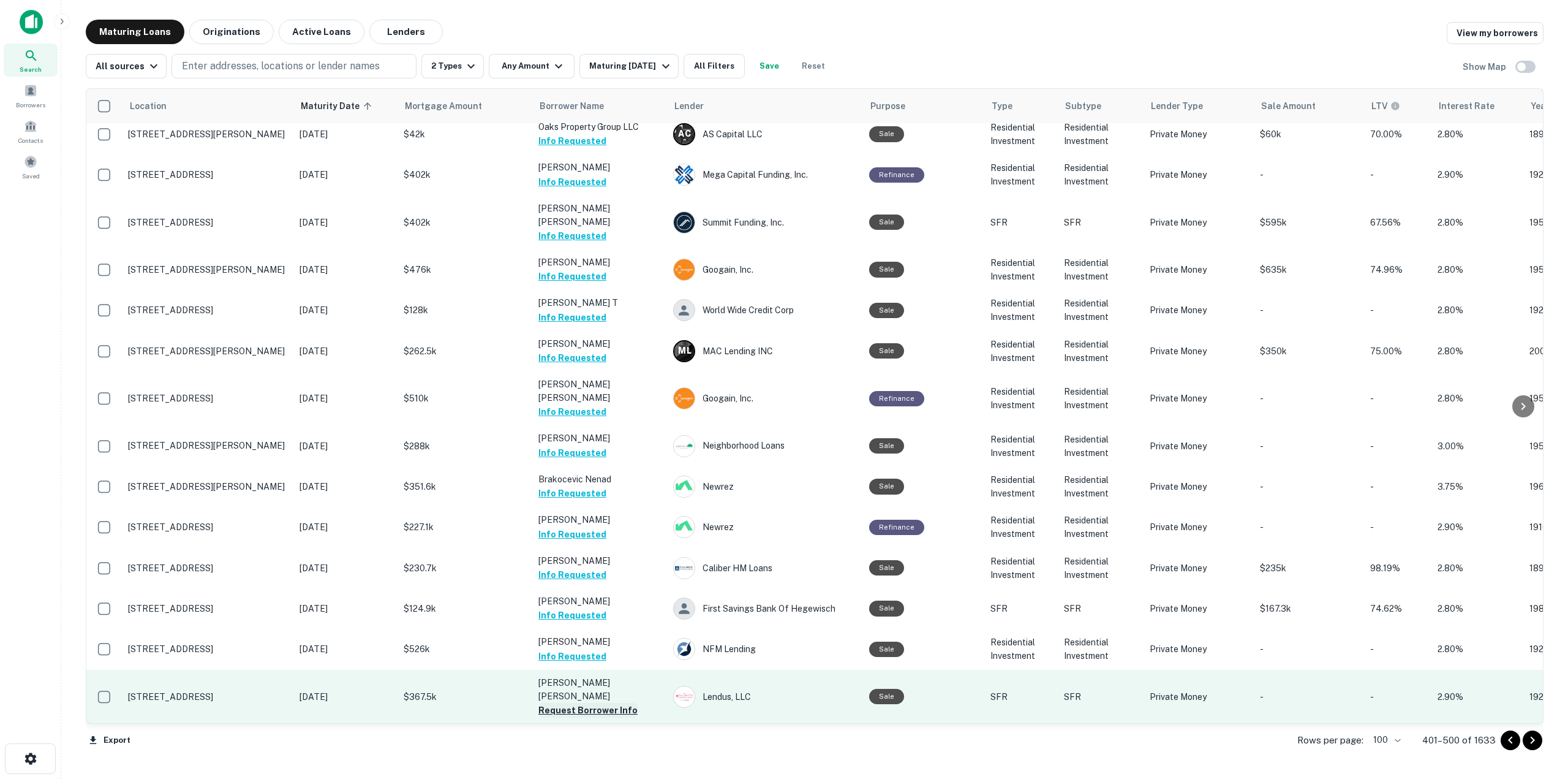
click at [615, 551] on button "Request Borrower Info" at bounding box center [588, 710] width 99 height 14
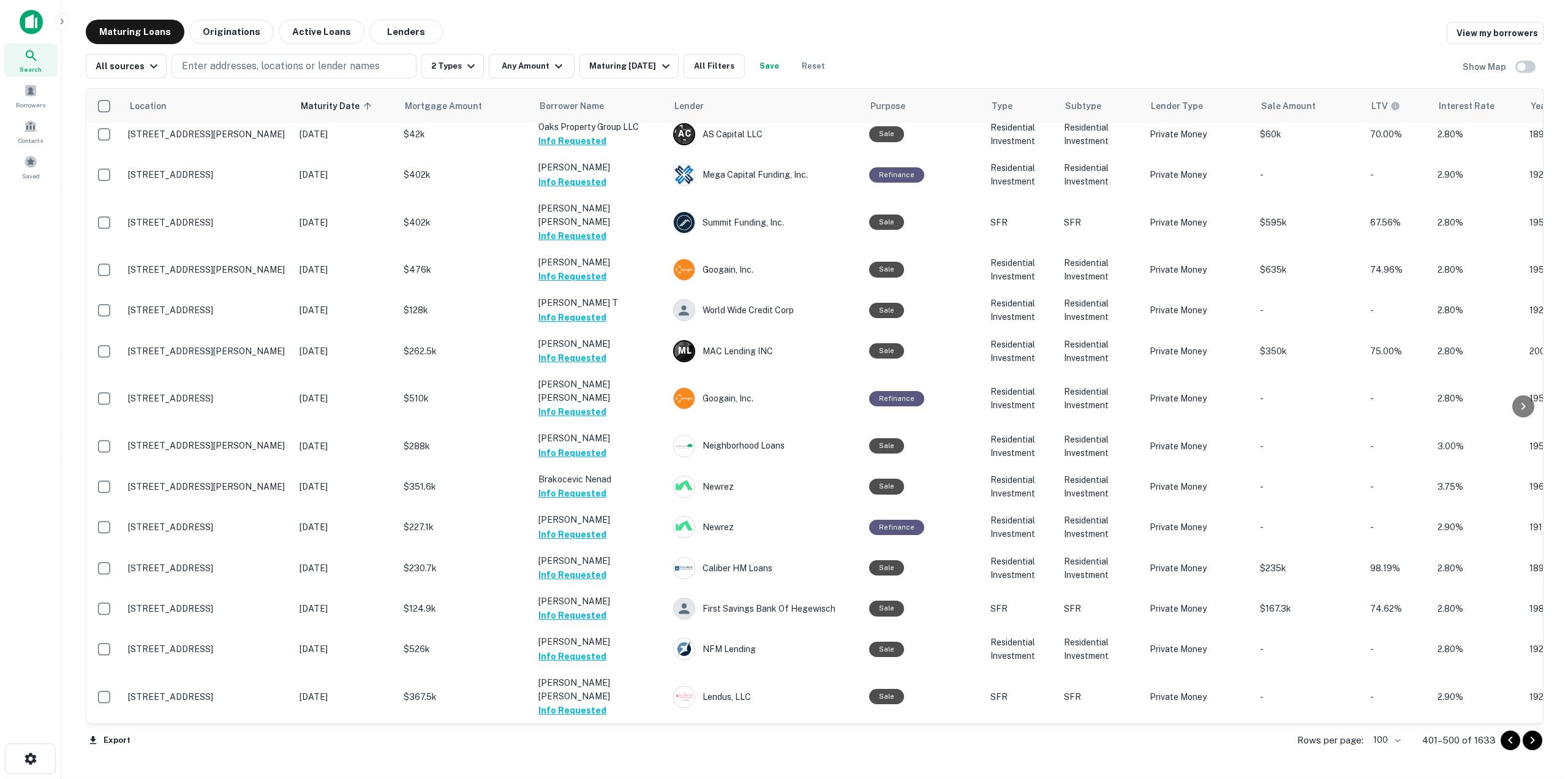
click at [615, 551] on button "Request Borrower Info" at bounding box center [588, 764] width 99 height 14
